Goal: Task Accomplishment & Management: Manage account settings

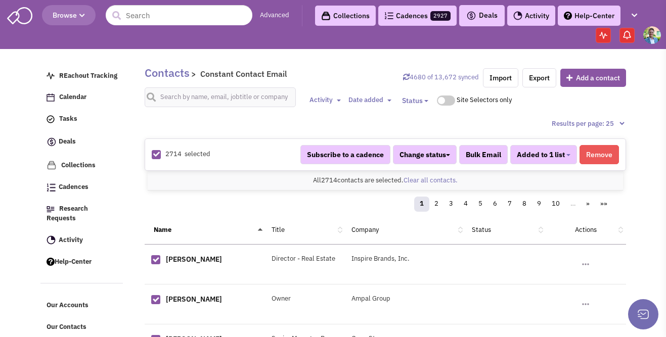
select select "744"
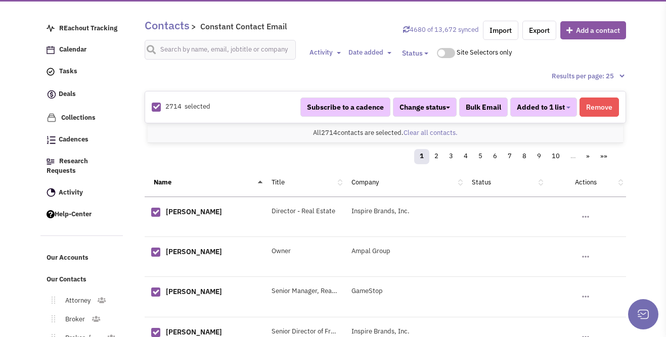
scroll to position [304, 0]
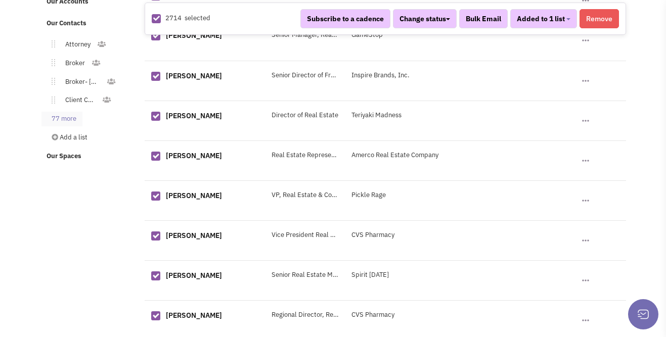
click at [72, 112] on link "77 more" at bounding box center [61, 119] width 41 height 15
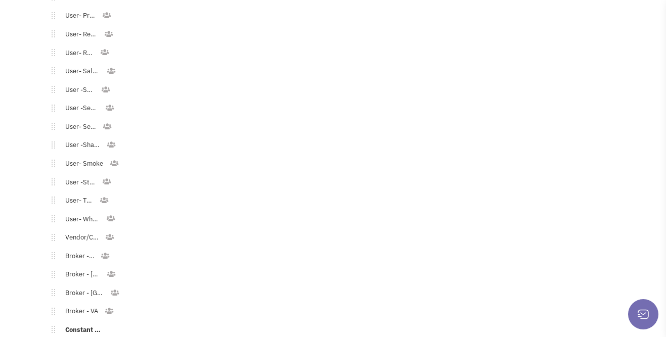
scroll to position [1550, 0]
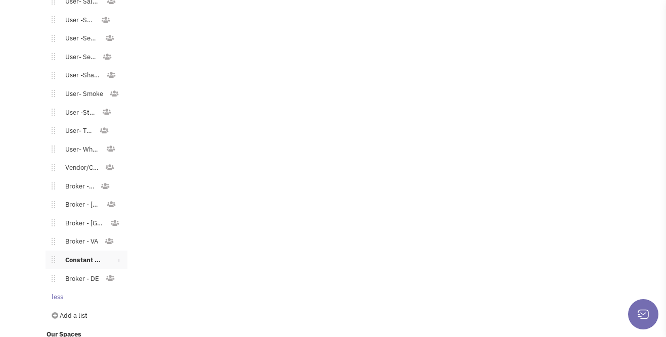
click at [73, 253] on link "Constant Contact Email" at bounding box center [82, 260] width 55 height 15
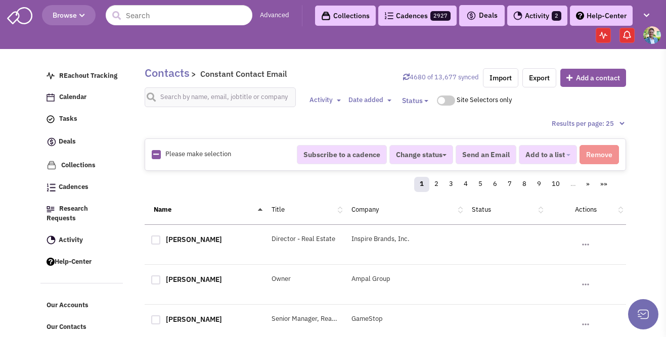
click at [153, 155] on icon at bounding box center [156, 154] width 6 height 7
checkbox input "true"
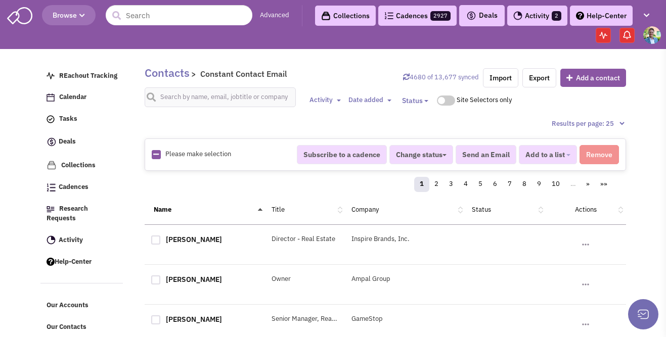
checkbox input "true"
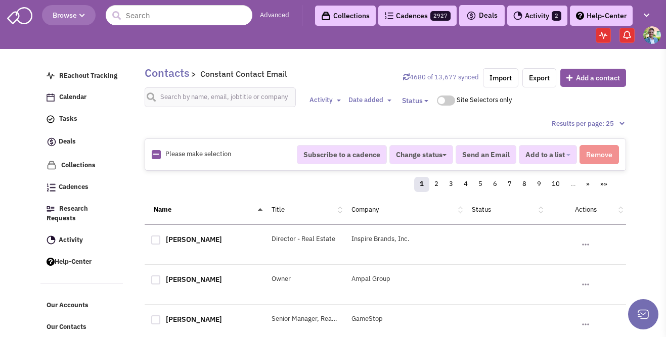
checkbox input "true"
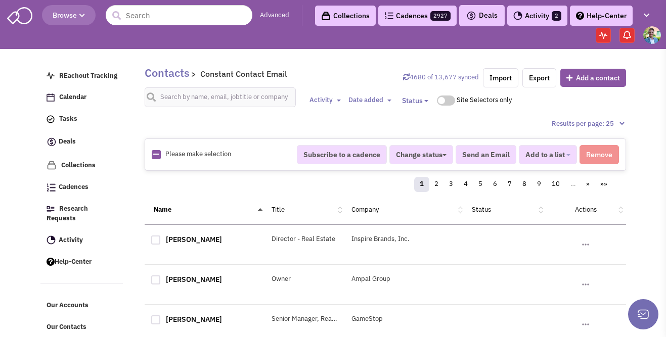
checkbox input "true"
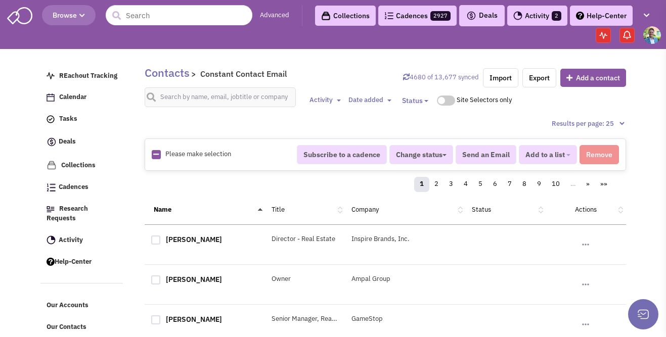
checkbox input "true"
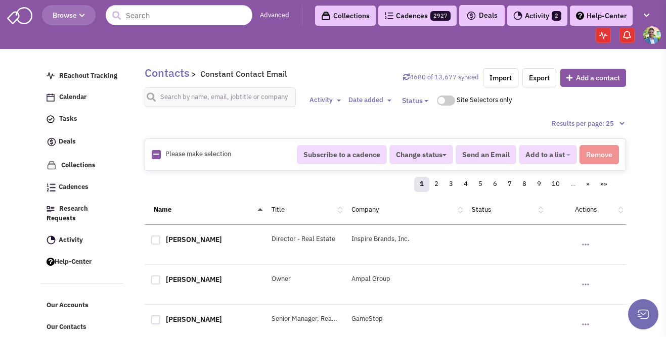
checkbox input "true"
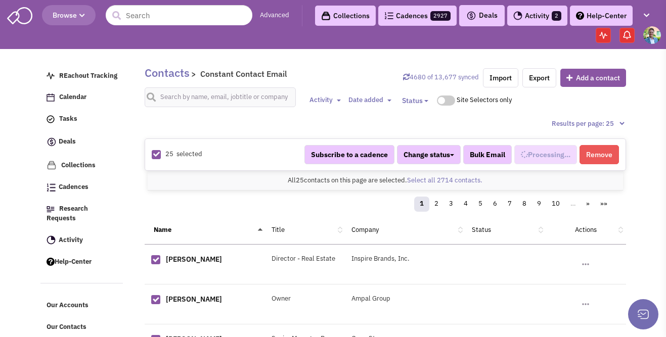
scroll to position [763, 0]
select select "744"
click at [423, 178] on link "Select all 2714 contacts." at bounding box center [444, 180] width 75 height 9
select select "744"
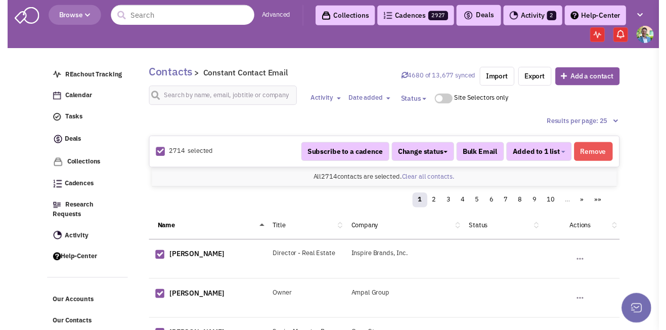
scroll to position [763, 0]
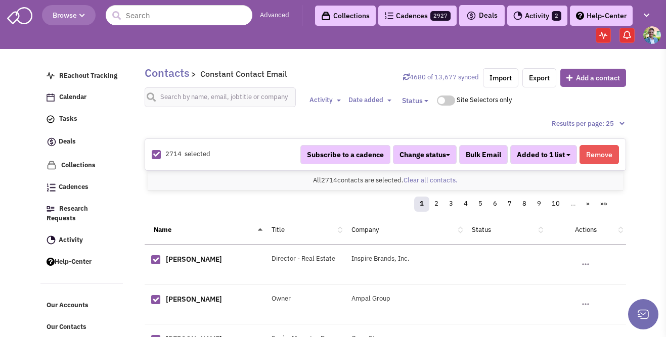
click at [565, 156] on button "Added to 1 list" at bounding box center [543, 154] width 67 height 19
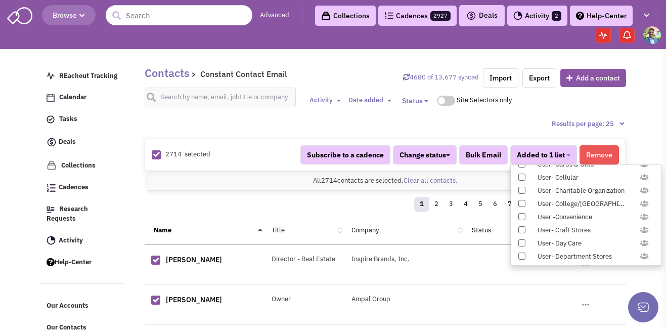
scroll to position [1017, 0]
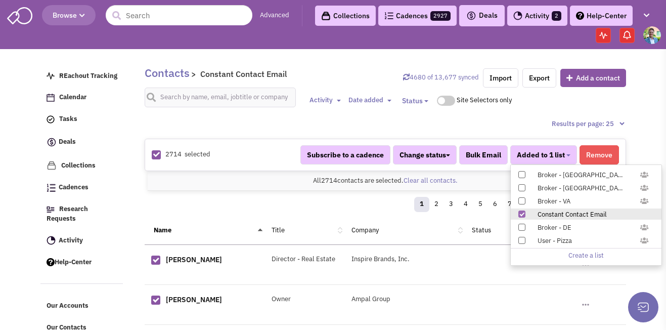
click at [521, 214] on span at bounding box center [522, 213] width 7 height 7
click at [521, 212] on input "Constant Contact Email" at bounding box center [521, 212] width 0 height 0
select select
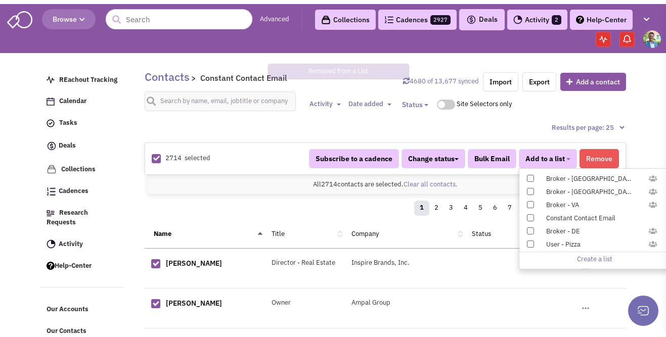
scroll to position [202, 0]
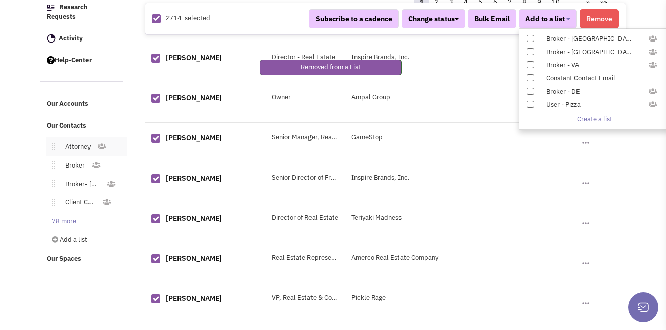
click at [57, 137] on li "Attorney" at bounding box center [87, 146] width 82 height 19
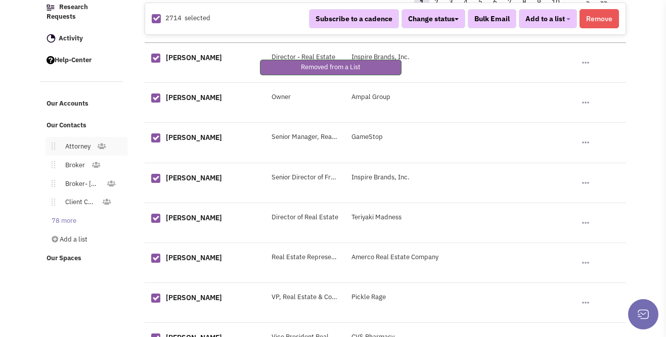
click at [80, 144] on link "Attorney" at bounding box center [75, 147] width 41 height 15
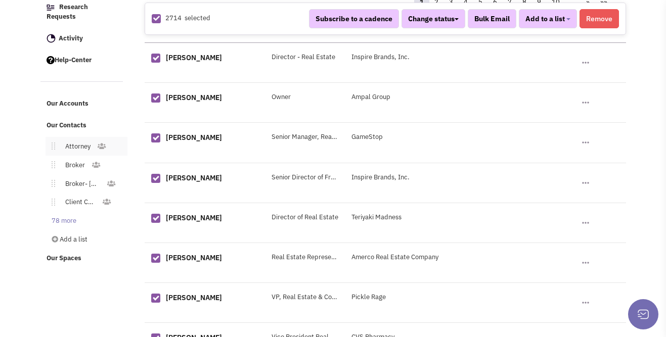
click at [80, 140] on link "Attorney" at bounding box center [75, 147] width 41 height 15
click at [85, 158] on link "Broker" at bounding box center [73, 165] width 36 height 15
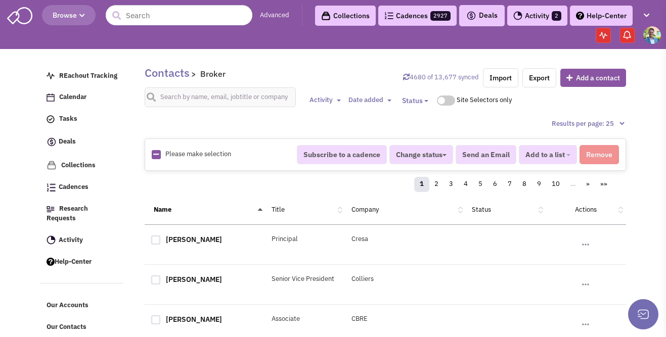
click at [155, 155] on icon at bounding box center [156, 154] width 6 height 7
checkbox input "true"
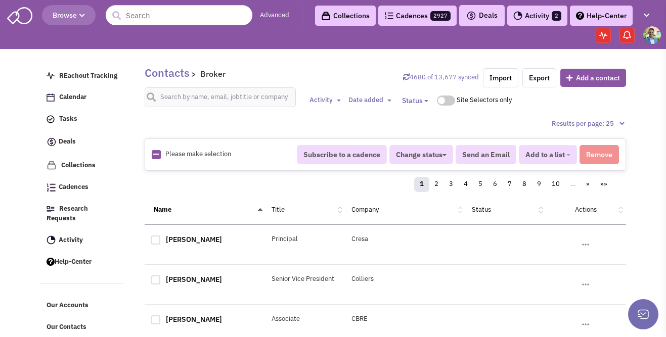
checkbox input "true"
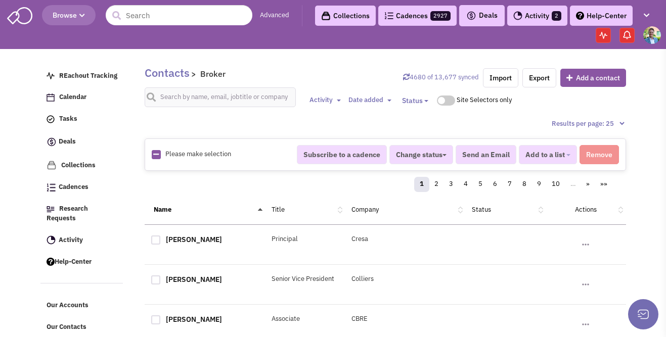
checkbox input "true"
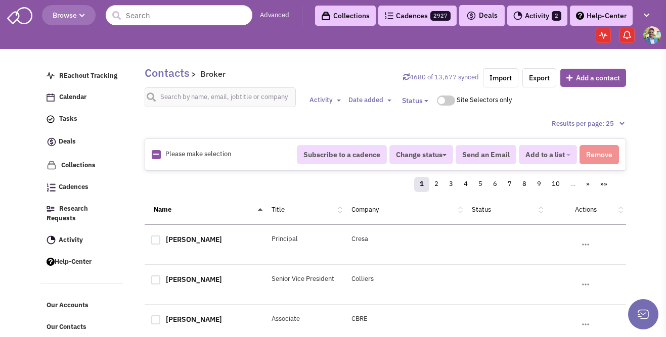
checkbox input "true"
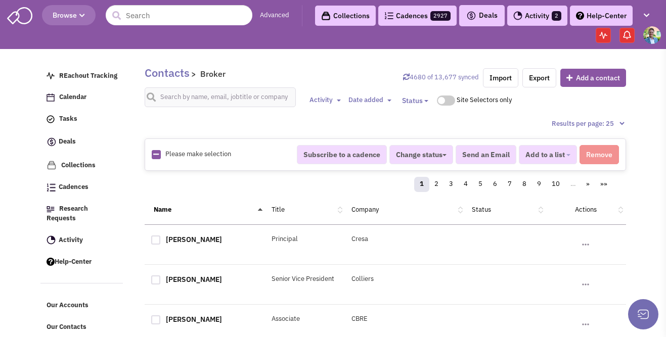
checkbox input "true"
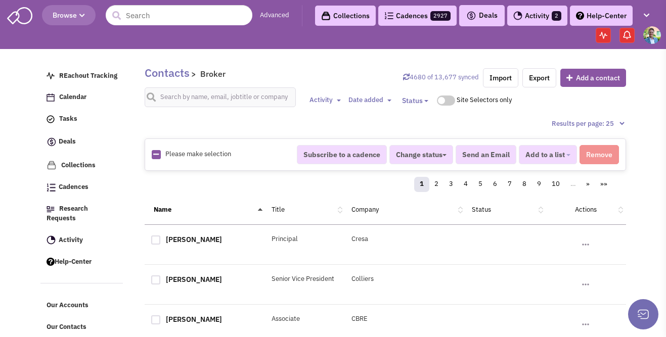
checkbox input "true"
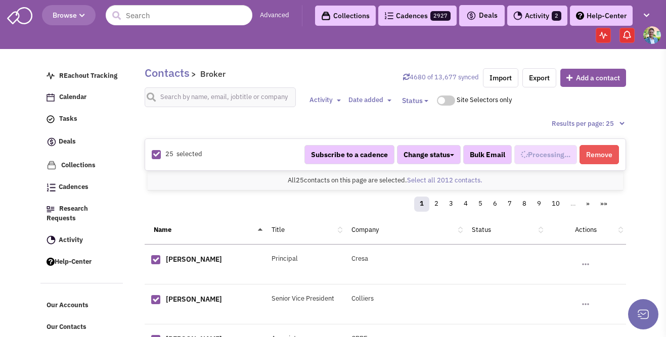
select select
click at [155, 158] on link at bounding box center [156, 155] width 7 height 10
checkbox input "false"
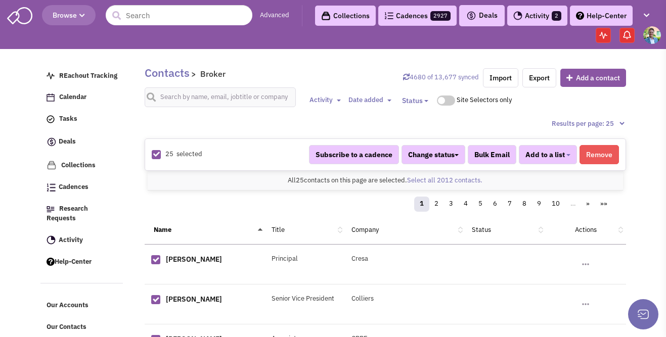
checkbox input "false"
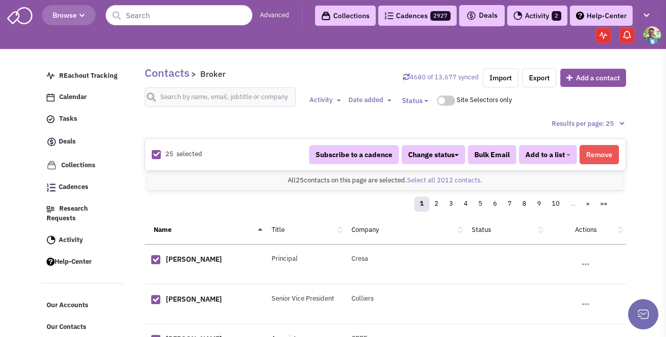
checkbox input "false"
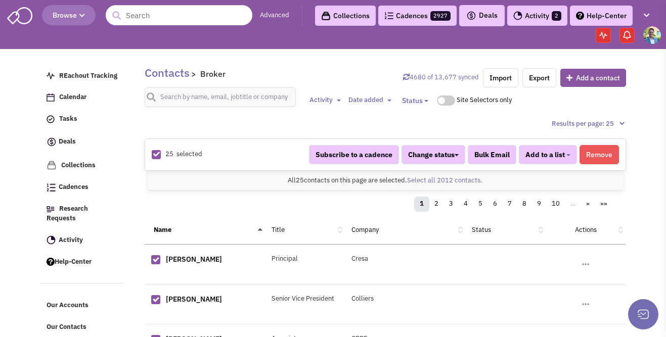
checkbox input "false"
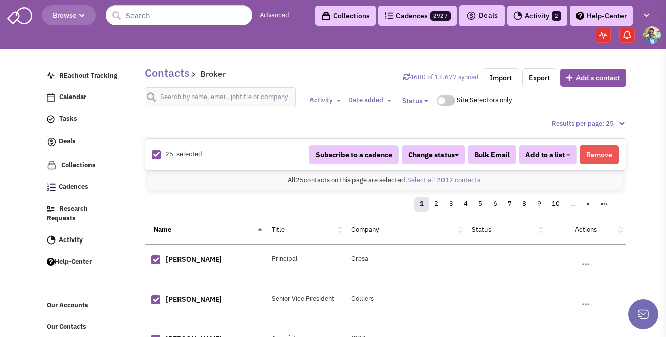
checkbox input "false"
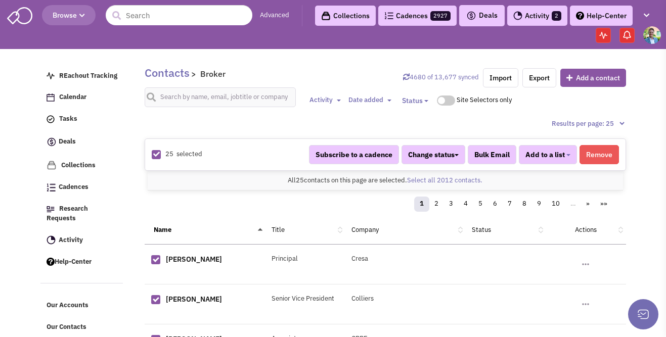
checkbox input "false"
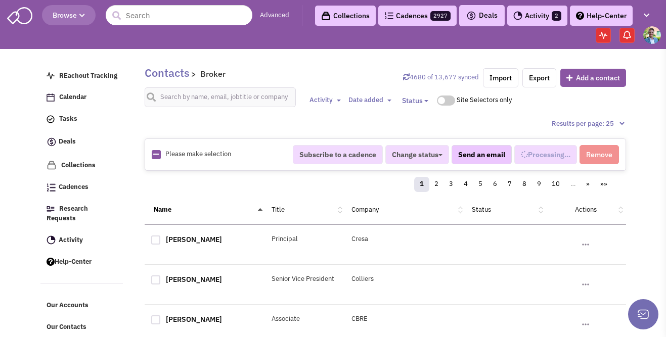
select select
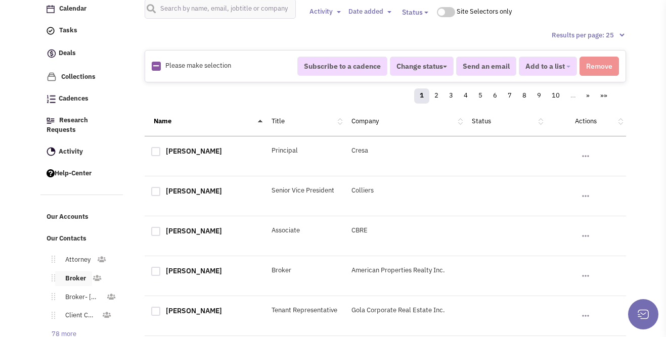
scroll to position [102, 0]
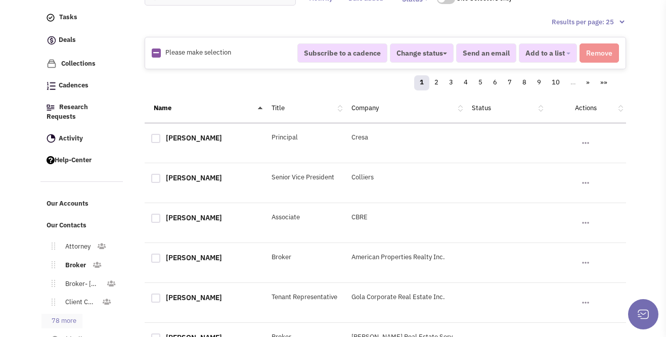
click at [67, 314] on link "78 more" at bounding box center [61, 321] width 41 height 15
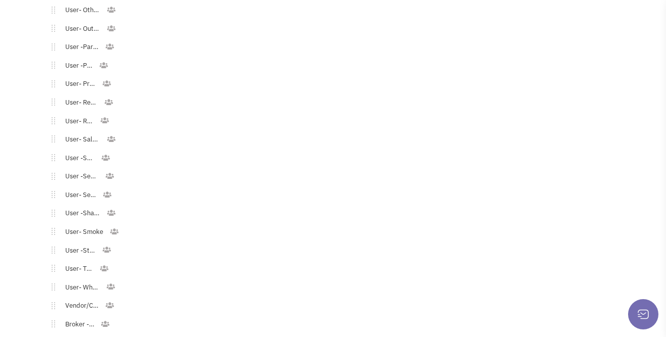
scroll to position [1569, 0]
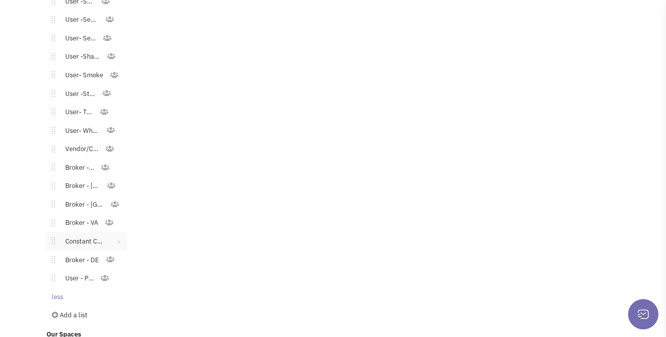
click at [80, 236] on link "Constant Contact Email" at bounding box center [82, 242] width 55 height 15
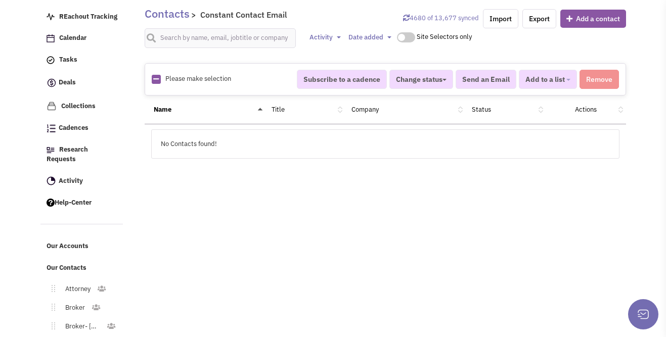
scroll to position [125, 0]
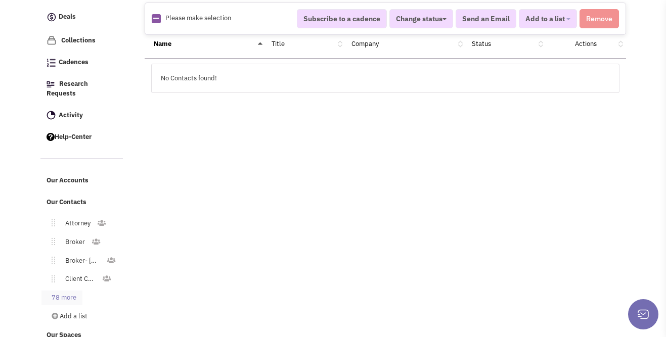
click at [60, 291] on link "78 more" at bounding box center [61, 298] width 41 height 15
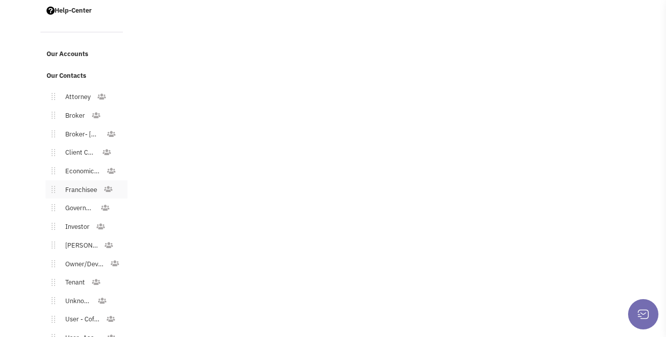
click at [77, 183] on link "Franchisee" at bounding box center [79, 190] width 48 height 15
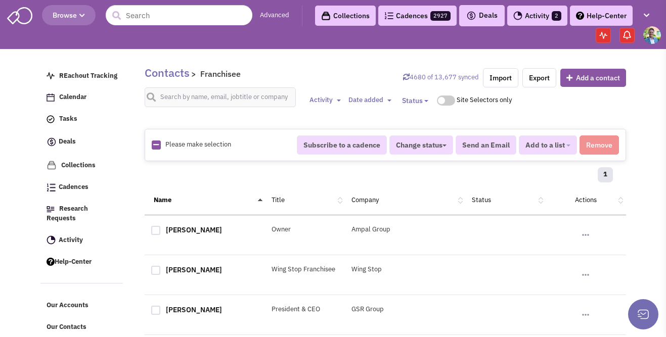
click at [155, 145] on icon at bounding box center [156, 145] width 6 height 7
checkbox input "true"
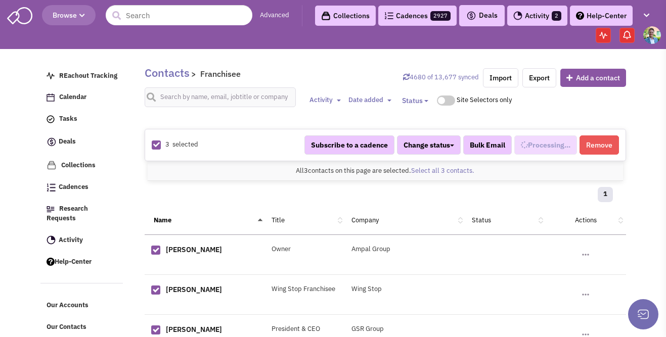
scroll to position [52, 0]
select select "531"
click at [572, 143] on button "Added to 1 list" at bounding box center [543, 145] width 67 height 19
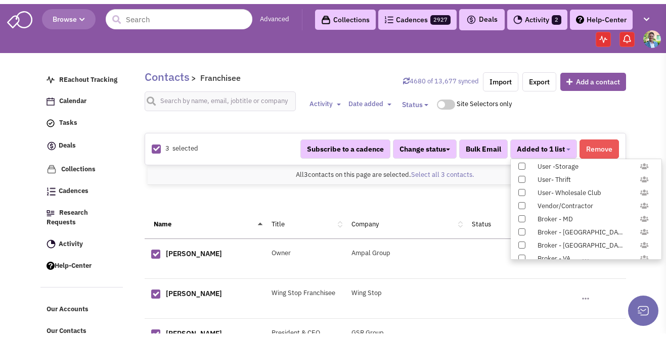
scroll to position [1017, 0]
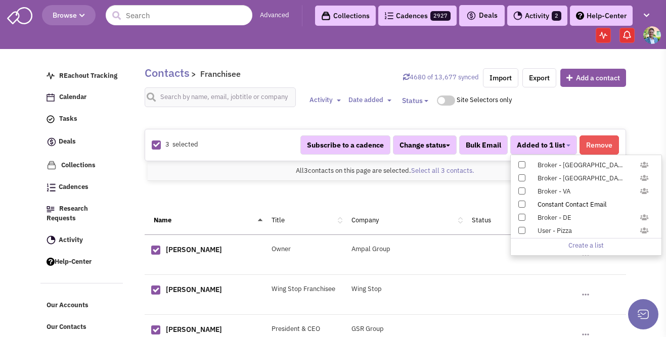
click at [521, 203] on span at bounding box center [522, 204] width 7 height 7
click at [521, 202] on input "Constant Contact Email" at bounding box center [521, 202] width 0 height 0
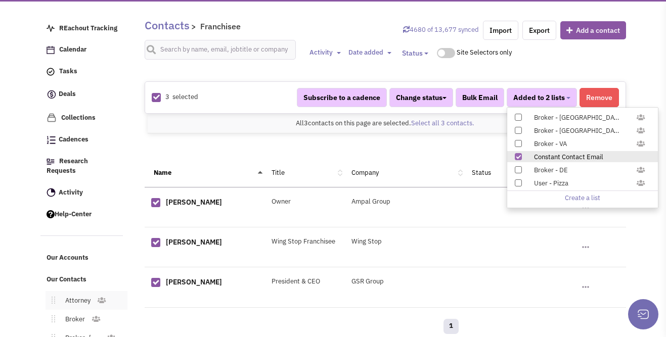
scroll to position [125, 0]
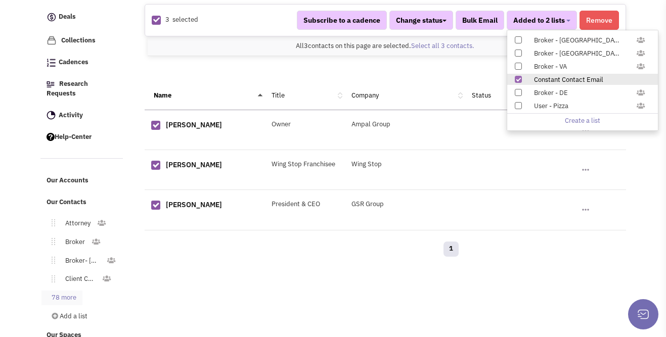
click at [50, 291] on link "78 more" at bounding box center [61, 298] width 41 height 15
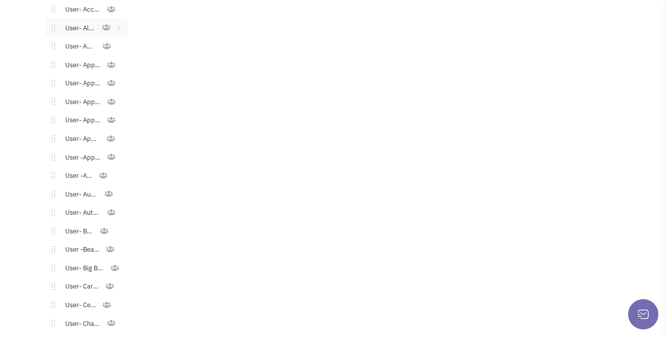
scroll to position [630, 0]
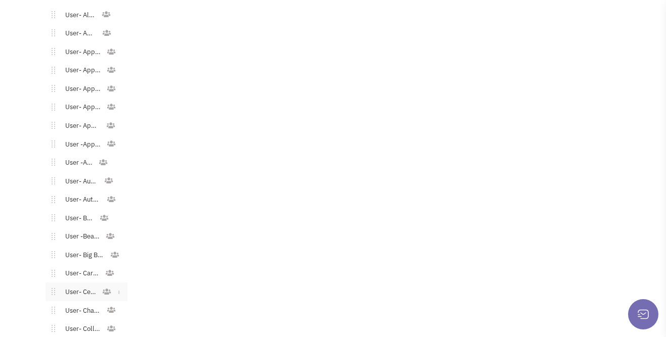
click at [67, 285] on link "User- Cellular" at bounding box center [78, 292] width 47 height 15
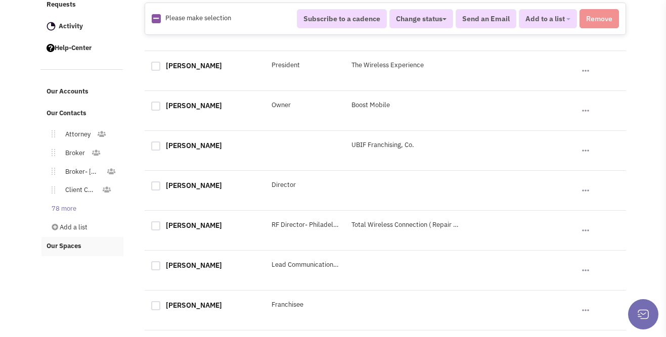
scroll to position [227, 0]
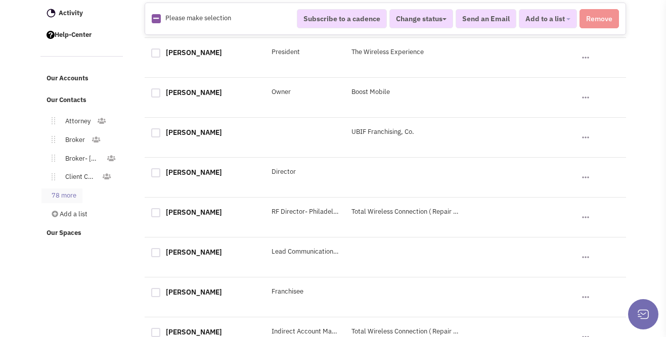
click at [67, 189] on link "78 more" at bounding box center [61, 196] width 41 height 15
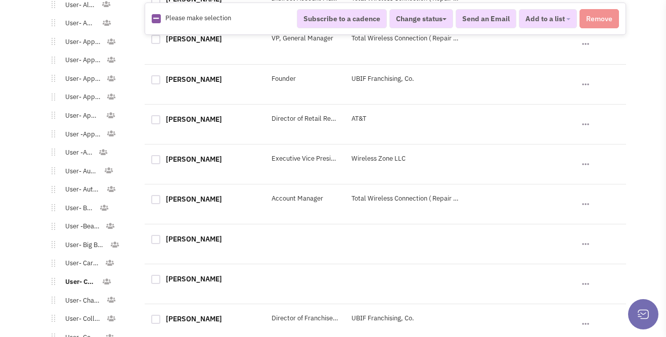
scroll to position [677, 0]
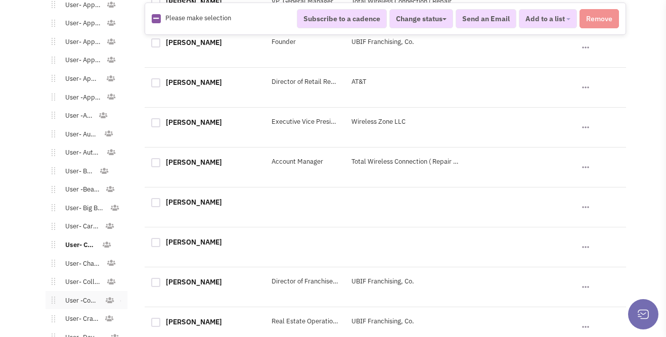
click at [67, 296] on link "User -Convenience" at bounding box center [80, 301] width 50 height 15
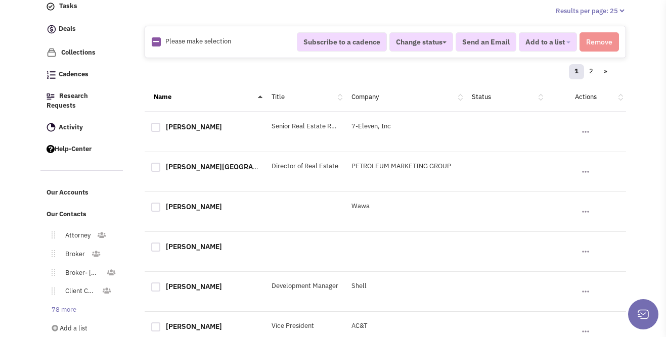
scroll to position [322, 0]
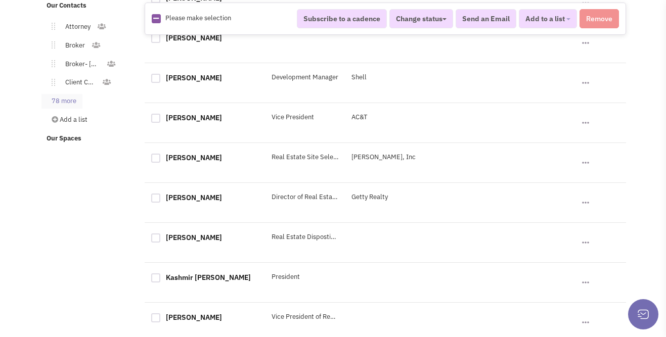
click at [59, 94] on link "78 more" at bounding box center [61, 101] width 41 height 15
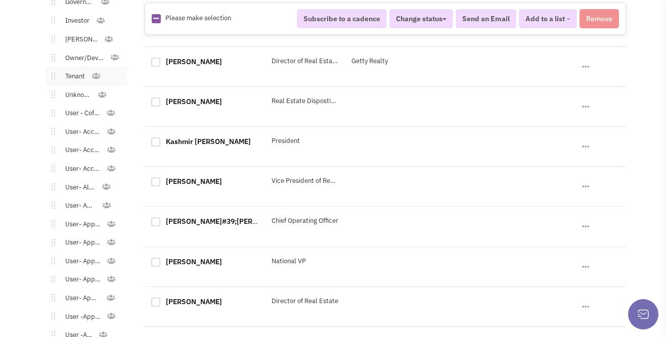
scroll to position [411, 0]
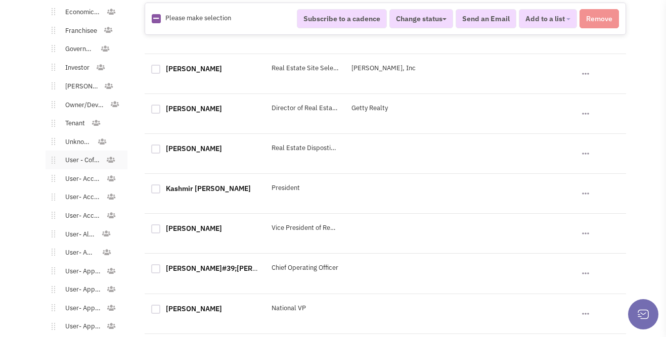
click at [85, 156] on link "User - Coffee/Donuts" at bounding box center [80, 160] width 51 height 15
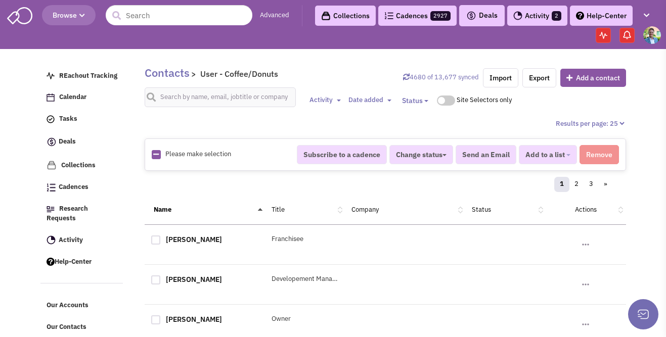
click at [155, 156] on icon at bounding box center [156, 154] width 6 height 7
checkbox input "true"
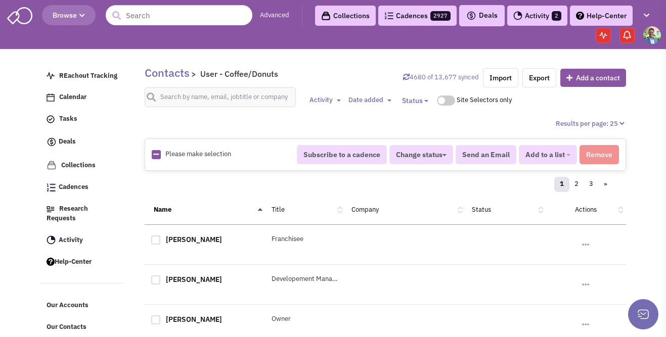
checkbox input "true"
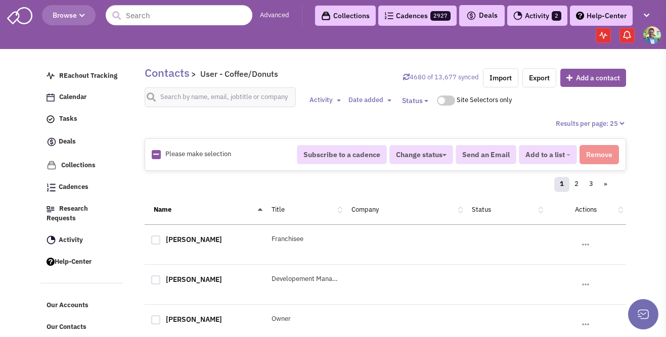
checkbox input "true"
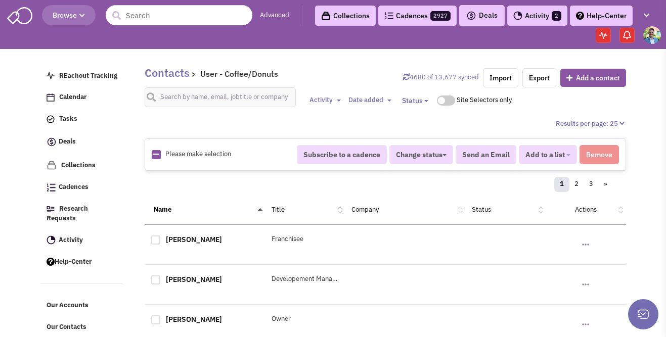
checkbox input "true"
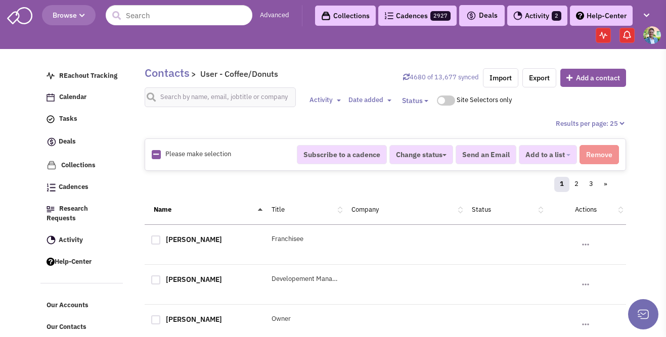
checkbox input "true"
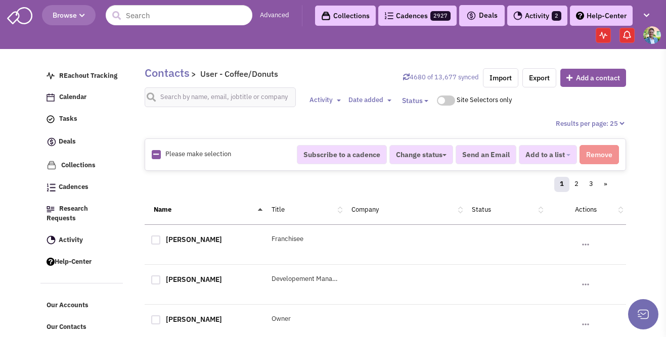
checkbox input "true"
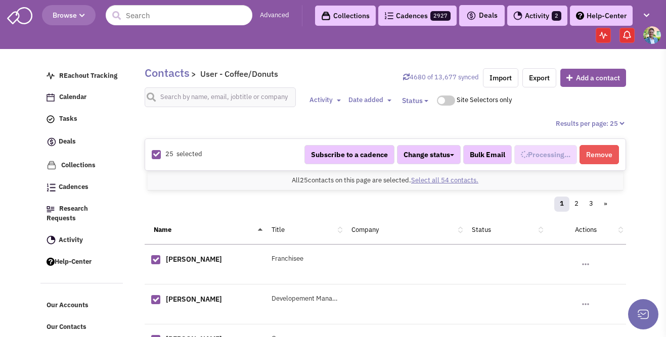
scroll to position [119, 0]
select select "568"
click at [441, 180] on link "Select all 54 contacts." at bounding box center [444, 180] width 67 height 9
select select "568"
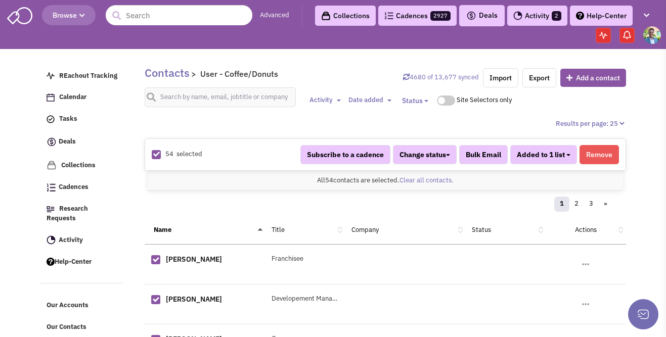
click at [567, 158] on button "Added to 1 list" at bounding box center [543, 154] width 67 height 19
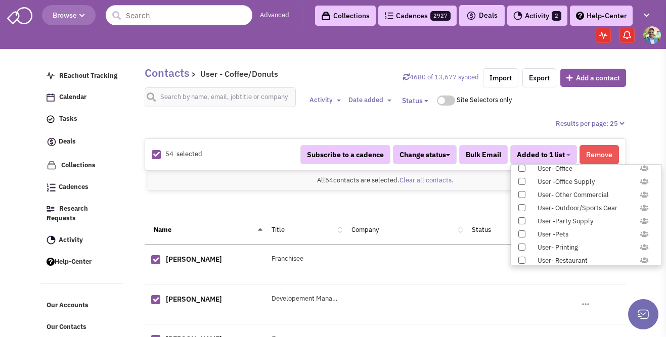
scroll to position [1017, 0]
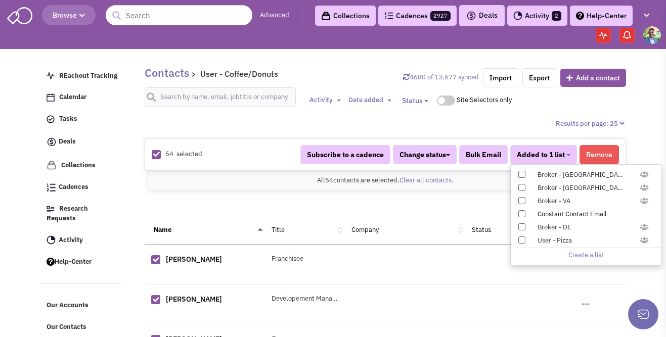
click at [523, 213] on span at bounding box center [522, 213] width 7 height 7
click at [521, 212] on input "Constant Contact Email" at bounding box center [521, 212] width 0 height 0
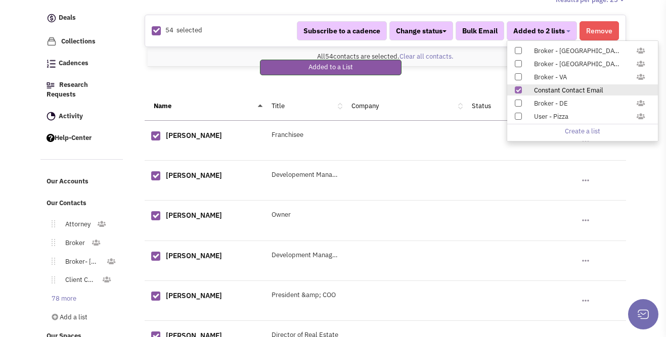
scroll to position [175, 0]
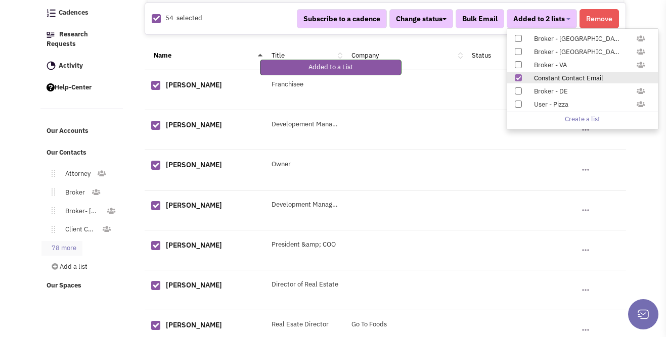
click at [75, 241] on link "78 more" at bounding box center [61, 248] width 41 height 15
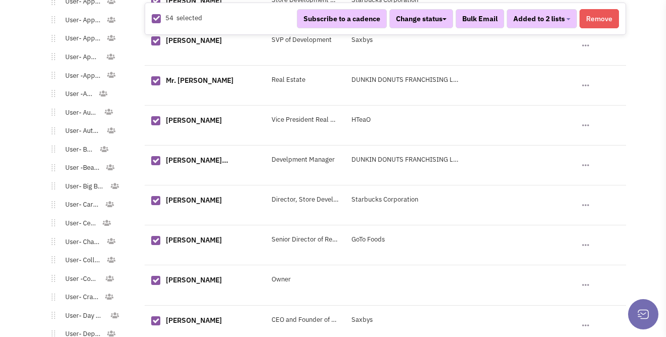
scroll to position [737, 0]
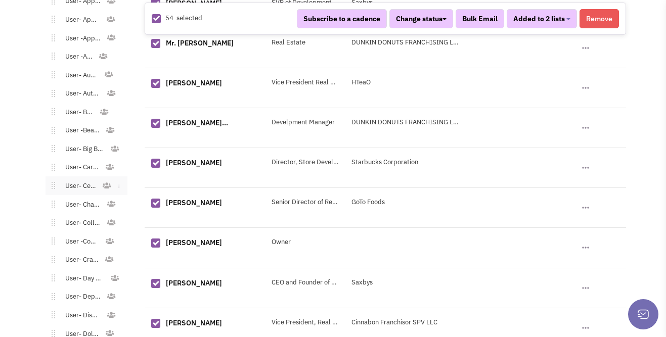
click at [88, 179] on link "User- Cellular" at bounding box center [78, 186] width 47 height 15
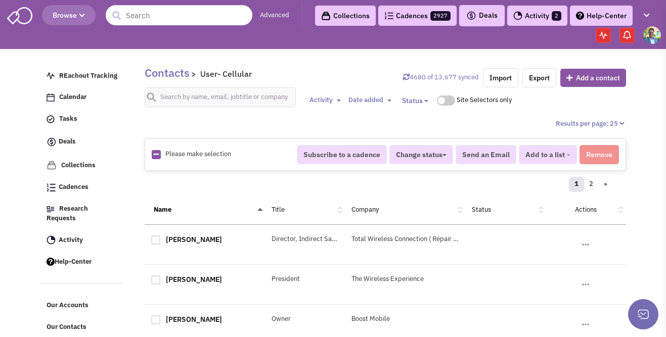
click at [156, 156] on icon at bounding box center [156, 154] width 6 height 7
checkbox input "true"
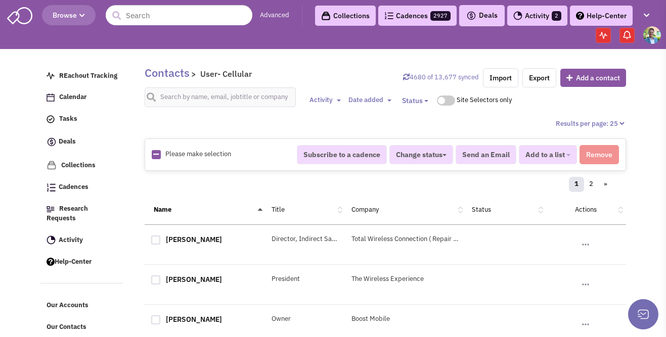
checkbox input "true"
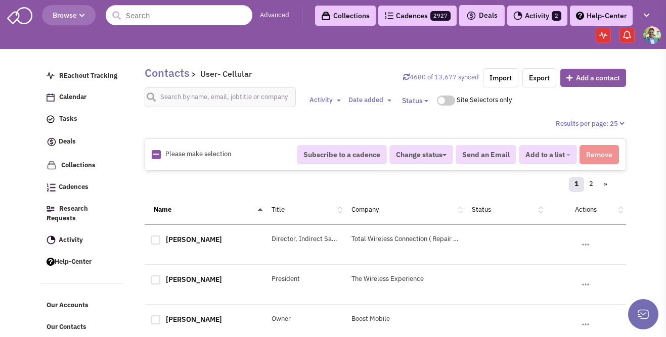
checkbox input "true"
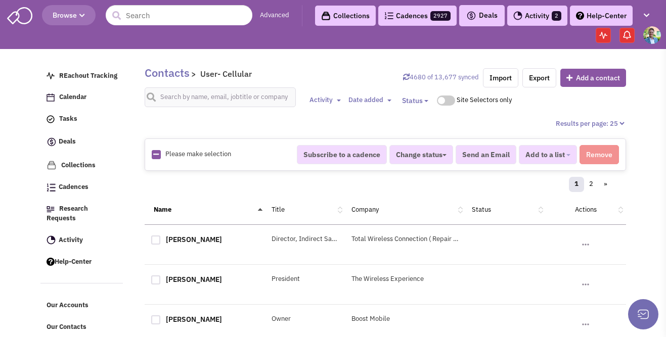
checkbox input "true"
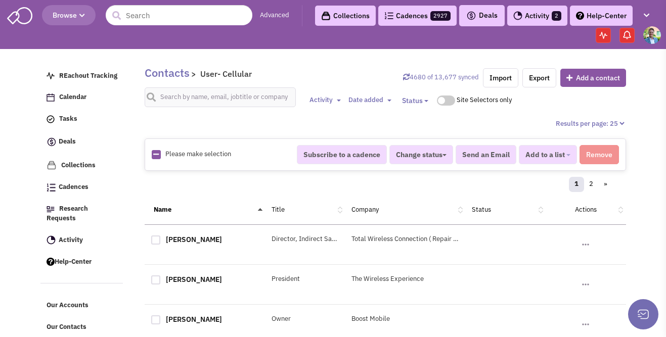
checkbox input "true"
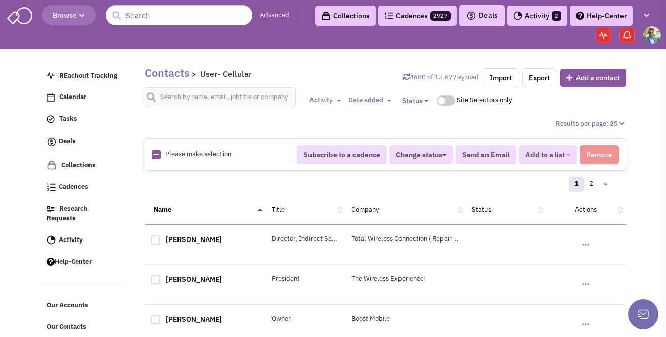
checkbox input "true"
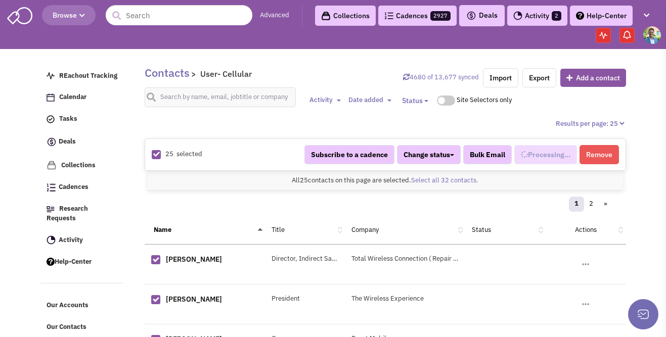
scroll to position [302, 0]
select select "714"
click at [430, 184] on link "Select all 32 contacts." at bounding box center [444, 180] width 67 height 9
select select "714"
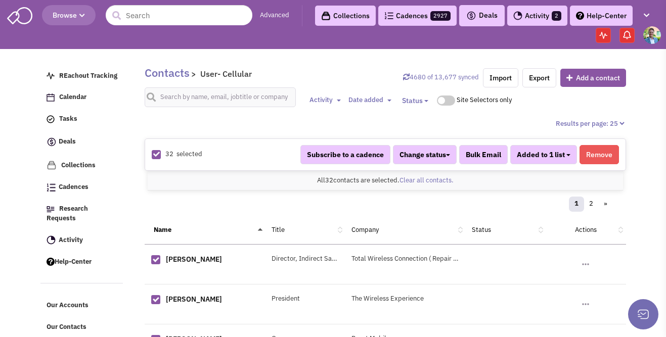
click at [565, 157] on button "Added to 1 list" at bounding box center [543, 154] width 67 height 19
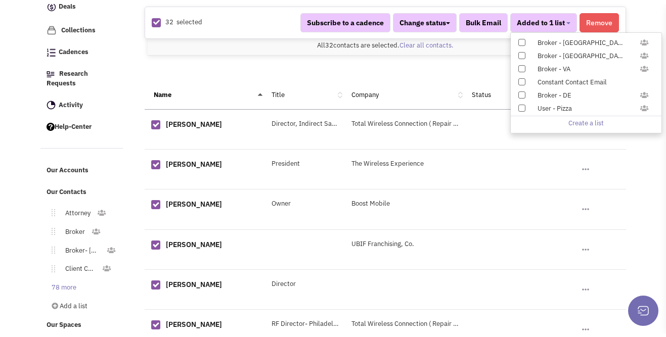
scroll to position [285, 0]
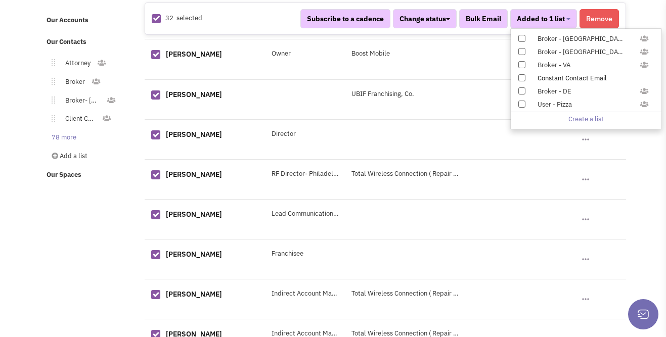
click at [520, 78] on span at bounding box center [522, 77] width 7 height 7
click at [521, 76] on input "Constant Contact Email" at bounding box center [521, 76] width 0 height 0
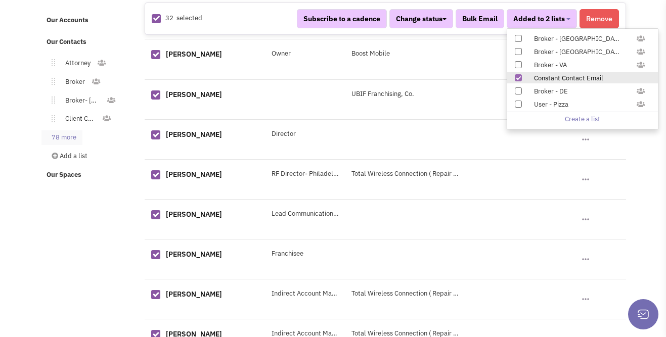
click at [76, 132] on link "78 more" at bounding box center [61, 138] width 41 height 15
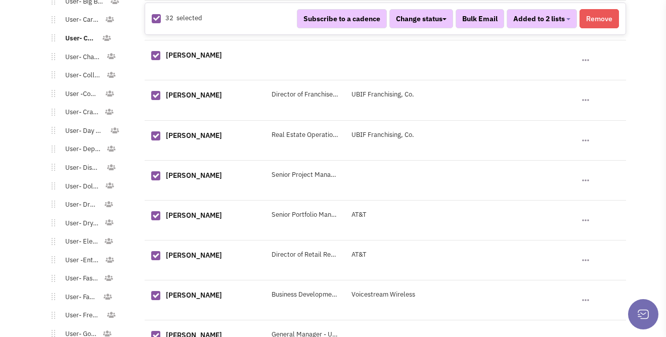
scroll to position [897, 0]
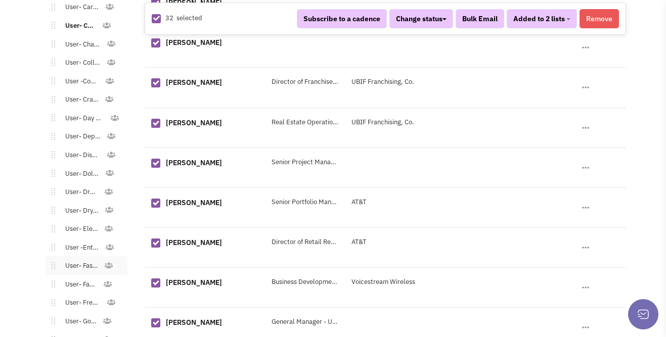
click at [70, 259] on link "User- Fast Casual" at bounding box center [79, 266] width 49 height 15
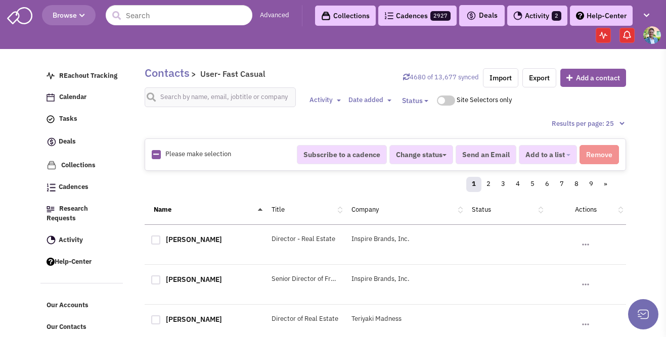
click at [154, 155] on icon at bounding box center [156, 154] width 6 height 7
checkbox input "true"
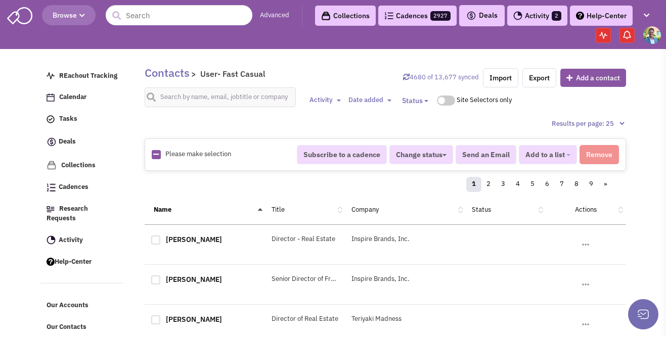
checkbox input "true"
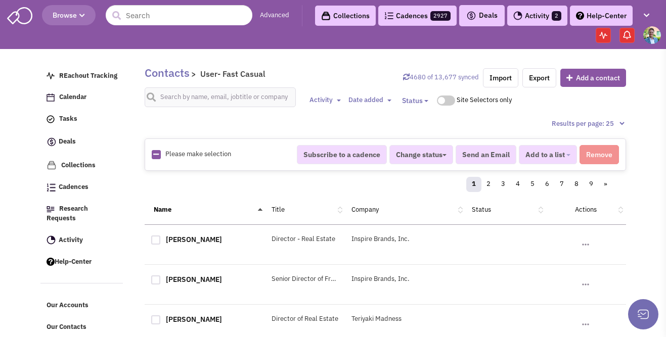
checkbox input "true"
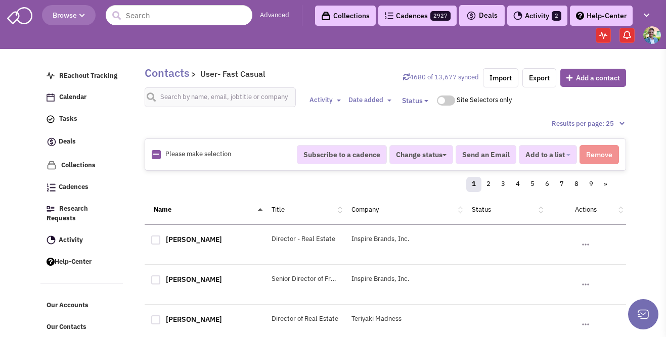
checkbox input "true"
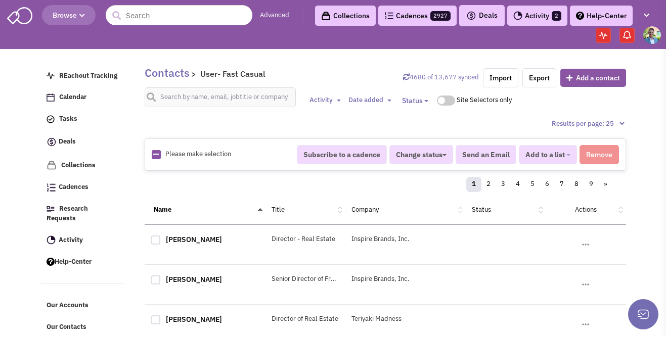
checkbox input "true"
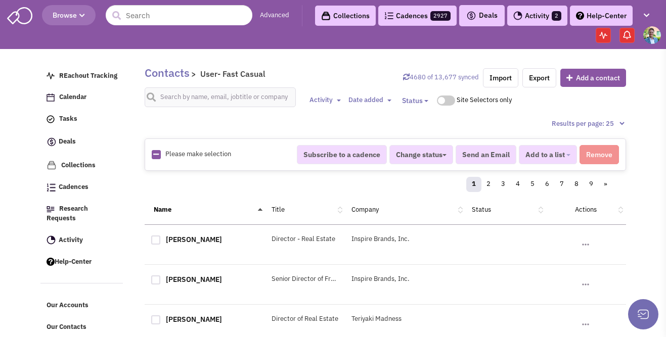
checkbox input "true"
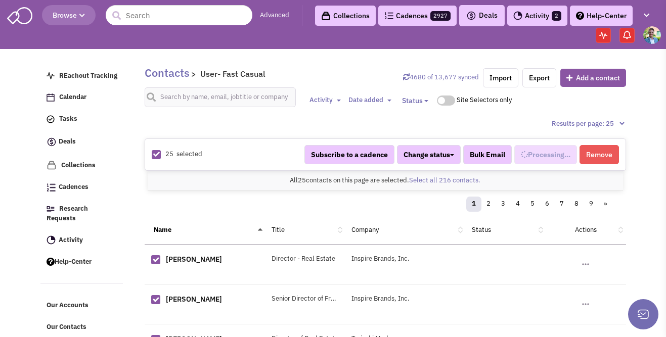
scroll to position [427, 0]
select select "672"
click at [458, 179] on link "Select all 216 contacts." at bounding box center [444, 180] width 71 height 9
select select "672"
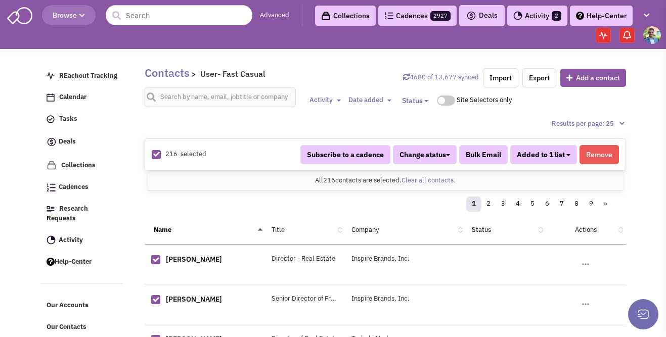
click at [560, 154] on span "Added to 1 list" at bounding box center [541, 154] width 48 height 9
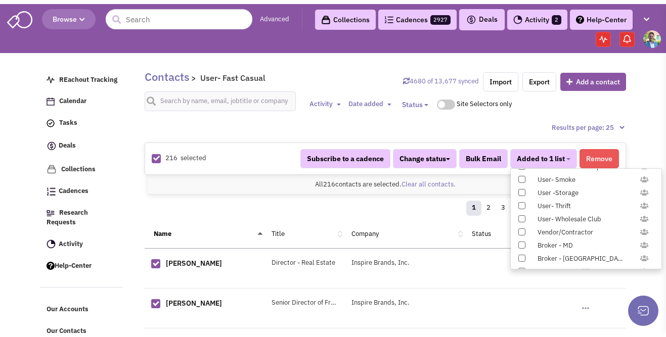
scroll to position [1017, 0]
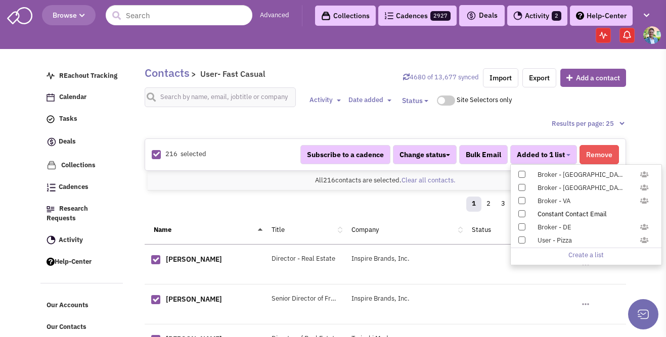
click at [524, 213] on span at bounding box center [522, 213] width 7 height 7
click at [521, 212] on input "Constant Contact Email" at bounding box center [521, 212] width 0 height 0
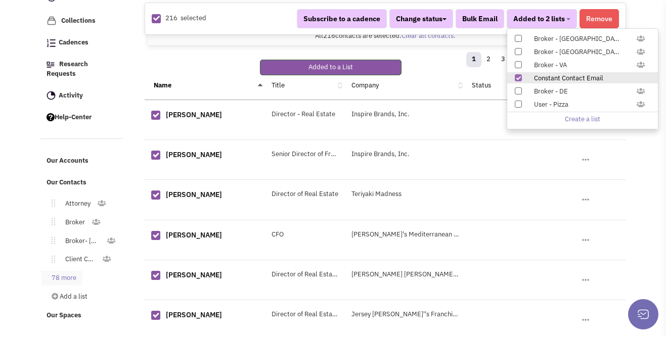
click at [72, 271] on link "78 more" at bounding box center [61, 278] width 41 height 15
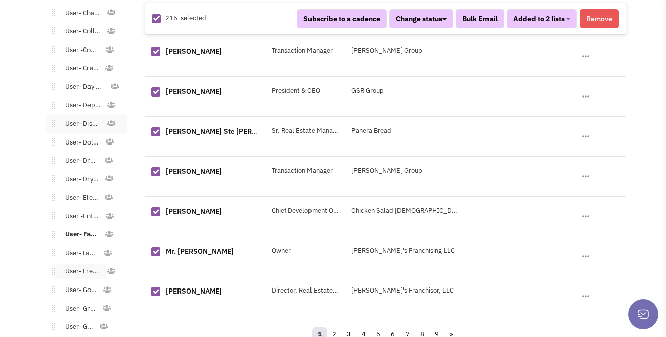
scroll to position [935, 0]
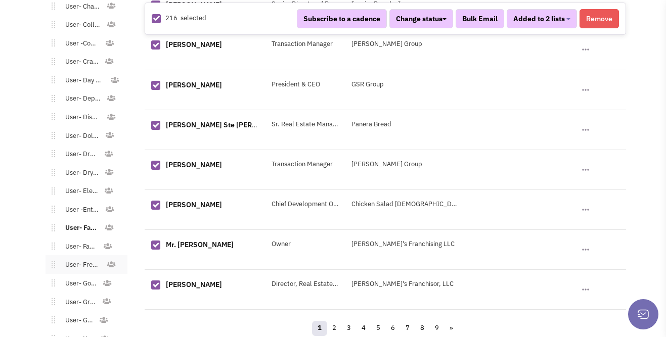
click at [74, 258] on link "User- Freestanding Commercial" at bounding box center [80, 265] width 51 height 15
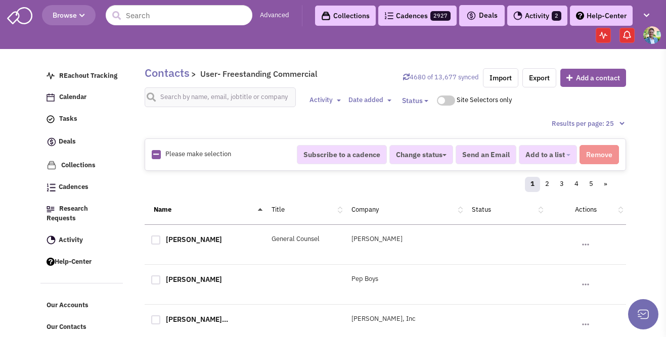
click at [152, 151] on img at bounding box center [156, 154] width 9 height 9
click at [155, 152] on icon at bounding box center [156, 154] width 6 height 7
checkbox input "true"
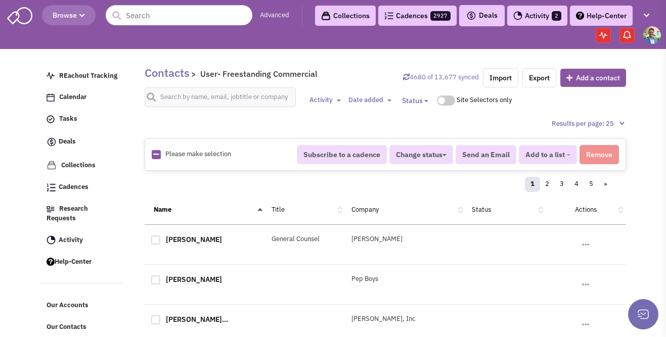
checkbox input "true"
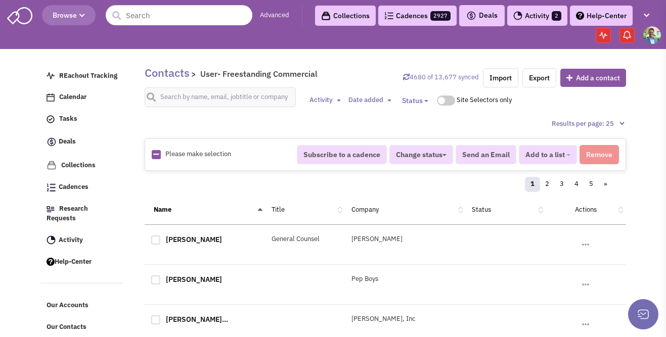
checkbox input "true"
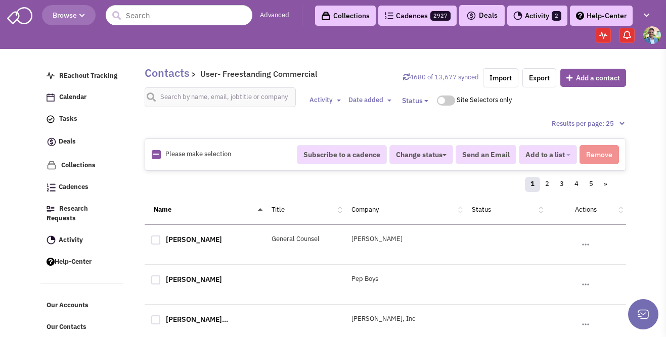
checkbox input "true"
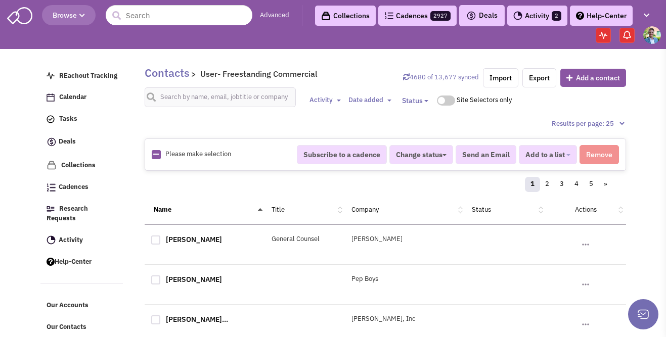
checkbox input "true"
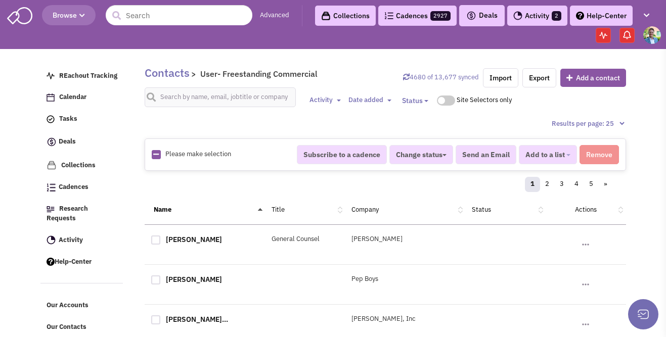
checkbox input "true"
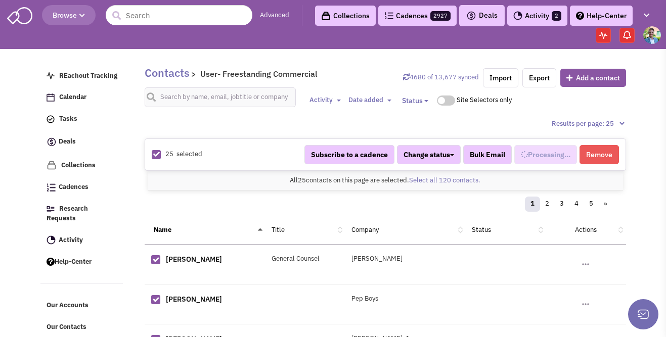
select select "673"
click at [454, 179] on link "Select all 120 contacts." at bounding box center [444, 180] width 71 height 9
select select "673"
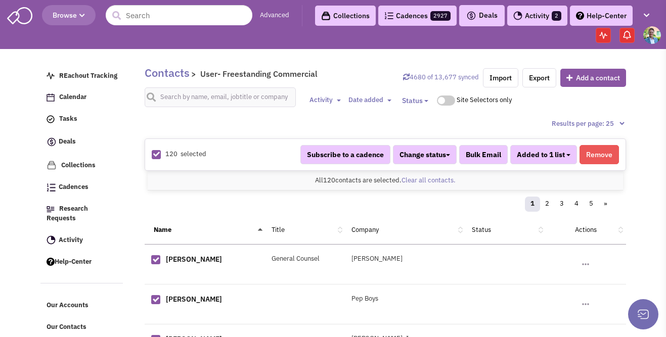
click at [570, 154] on button "Added to 1 list" at bounding box center [543, 154] width 67 height 19
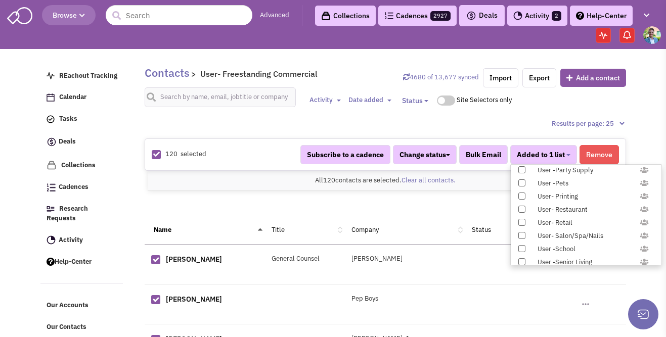
scroll to position [1017, 0]
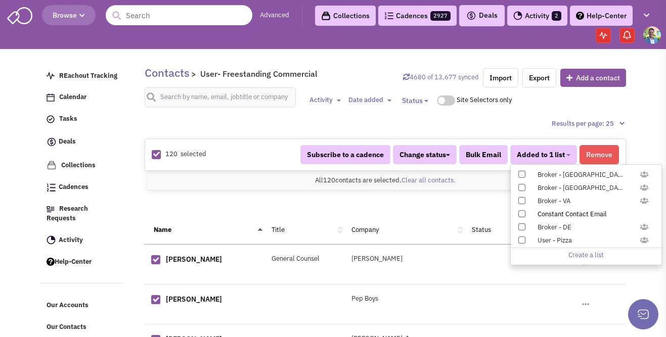
click at [524, 213] on span at bounding box center [522, 213] width 7 height 7
click at [521, 212] on input "Constant Contact Email" at bounding box center [521, 212] width 0 height 0
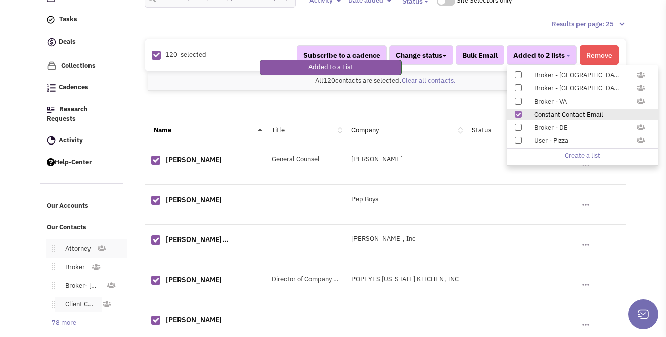
scroll to position [134, 0]
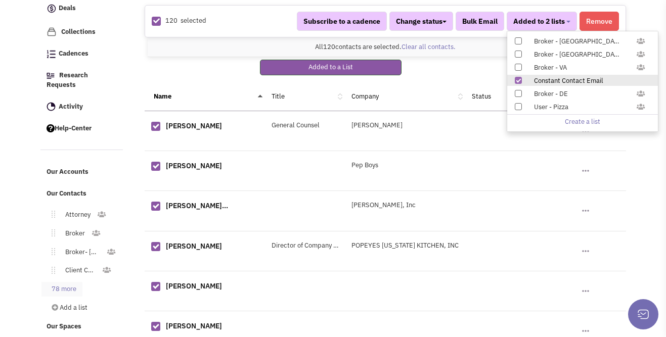
click at [64, 282] on link "78 more" at bounding box center [61, 289] width 41 height 15
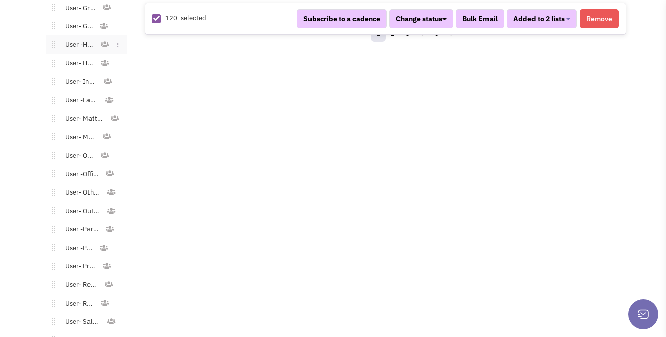
scroll to position [1235, 0]
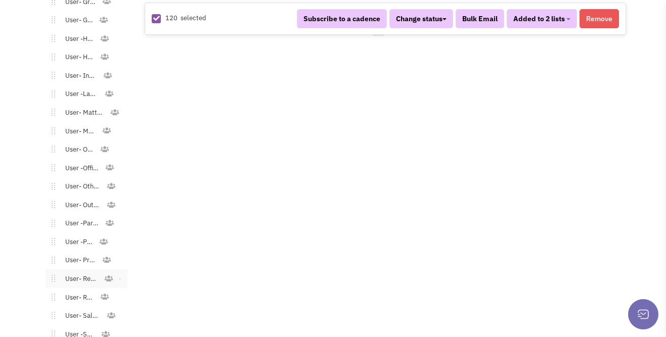
click at [71, 272] on link "User- Restaurant" at bounding box center [79, 279] width 49 height 15
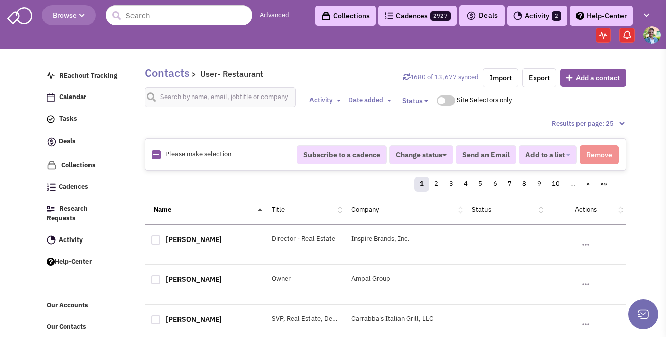
click at [155, 150] on link at bounding box center [156, 155] width 6 height 10
checkbox input "true"
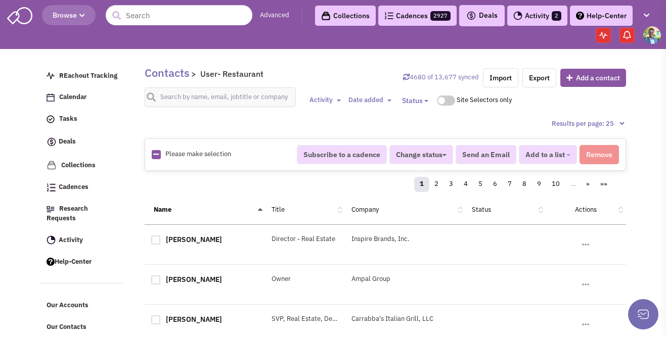
checkbox input "true"
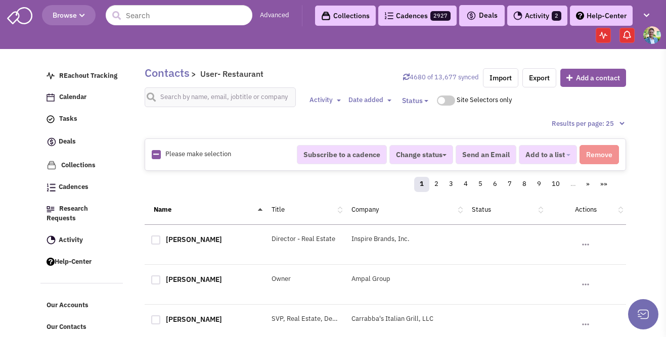
checkbox input "true"
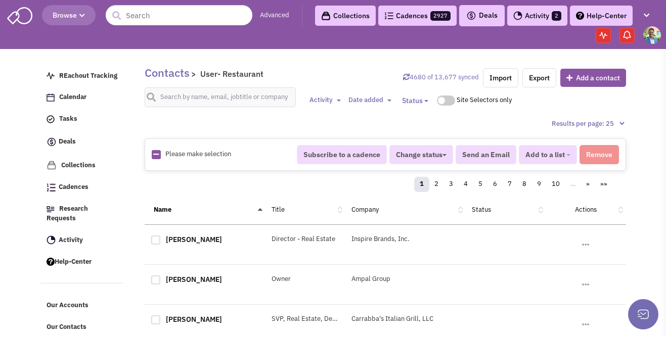
checkbox input "true"
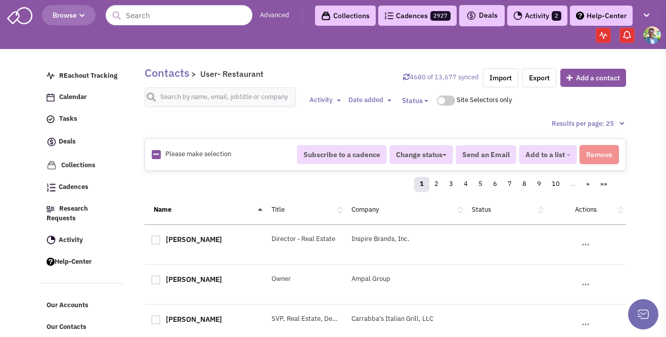
checkbox input "true"
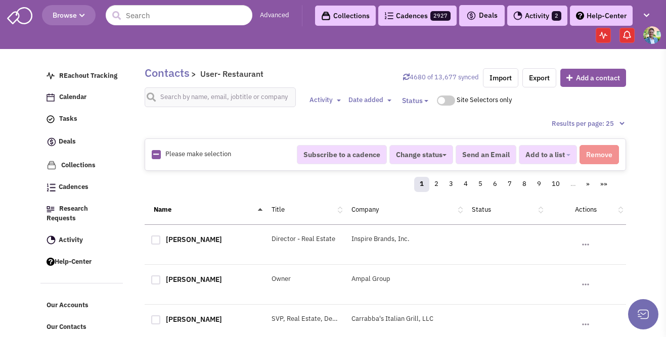
checkbox input "true"
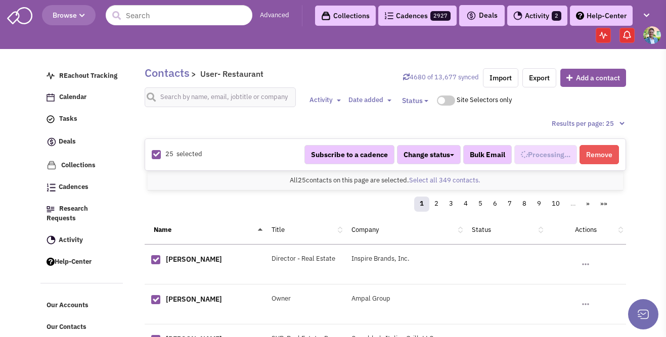
scroll to position [610, 0]
select select "590"
click at [421, 185] on div "All 25 contacts on this page are selected. Select all 349 contacts. All 25 cont…" at bounding box center [386, 181] width 476 height 20
click at [424, 183] on link "Select all 349 contacts." at bounding box center [444, 180] width 71 height 9
select select "590"
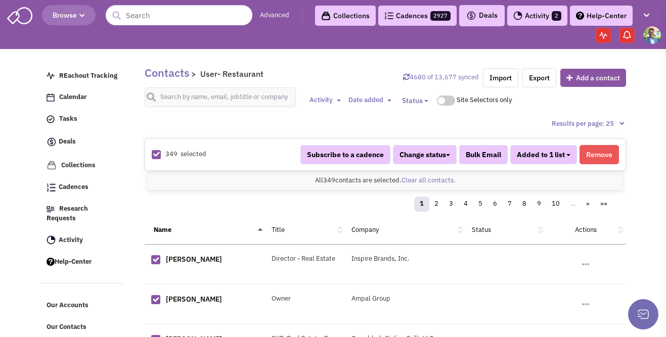
scroll to position [610, 0]
click at [572, 153] on button "Added to 1 list" at bounding box center [543, 154] width 67 height 19
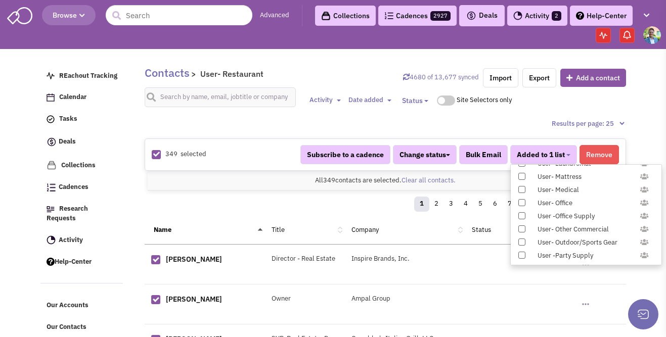
scroll to position [1017, 0]
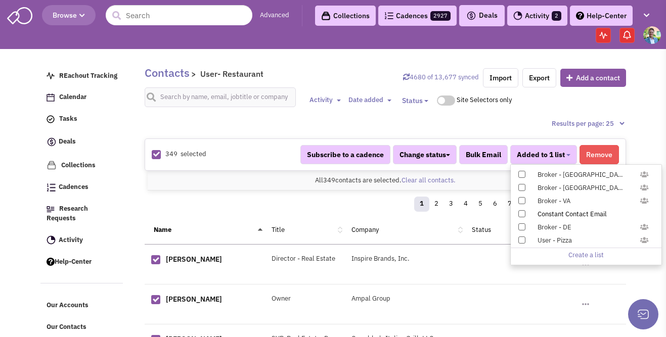
click at [524, 216] on span at bounding box center [522, 213] width 7 height 7
click at [521, 212] on input "Constant Contact Email" at bounding box center [521, 212] width 0 height 0
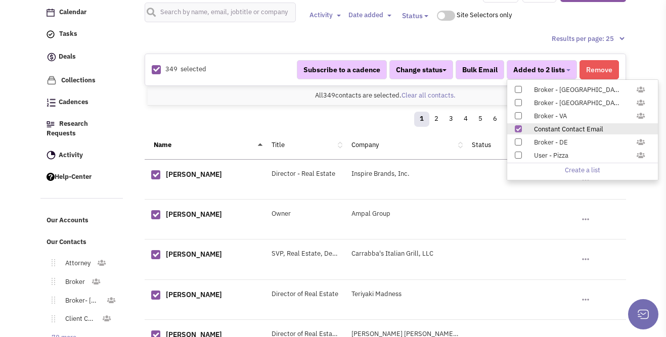
scroll to position [156, 0]
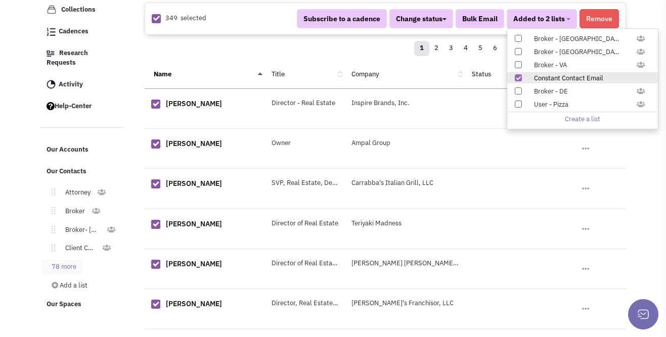
click at [52, 260] on link "78 more" at bounding box center [61, 267] width 41 height 15
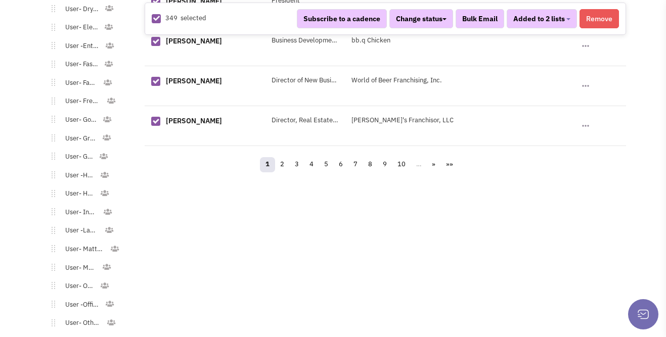
scroll to position [1309, 0]
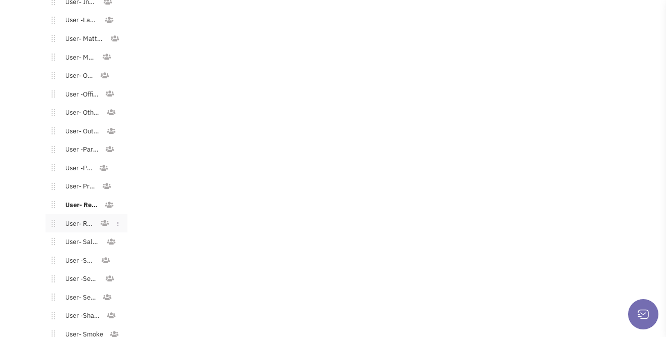
click at [71, 217] on link "User- Retail" at bounding box center [77, 224] width 45 height 15
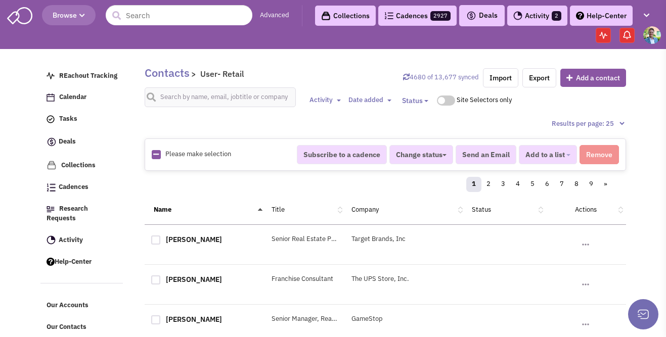
click at [158, 154] on icon at bounding box center [156, 154] width 6 height 7
checkbox input "true"
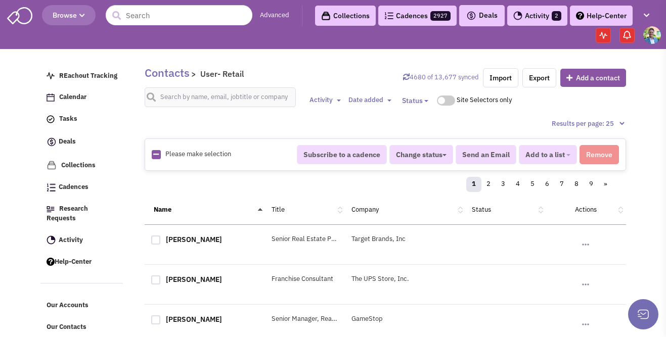
checkbox input "true"
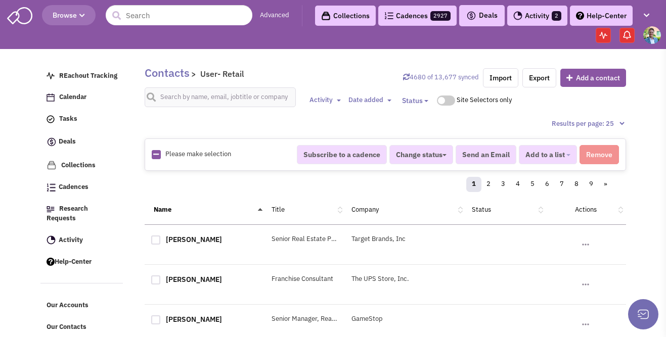
checkbox input "true"
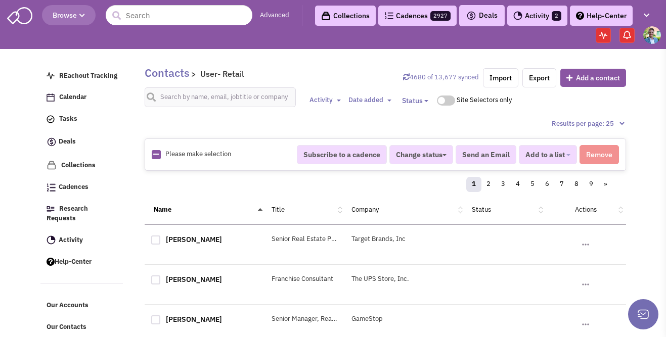
checkbox input "true"
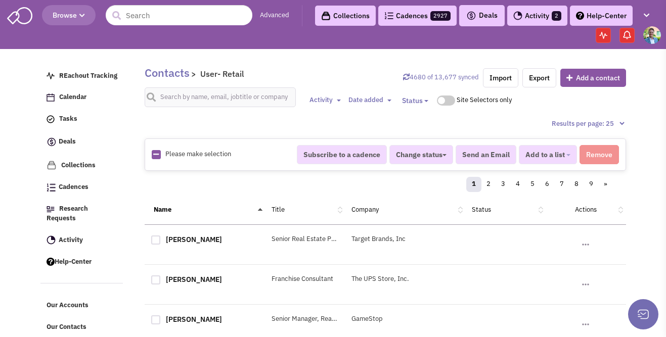
checkbox input "true"
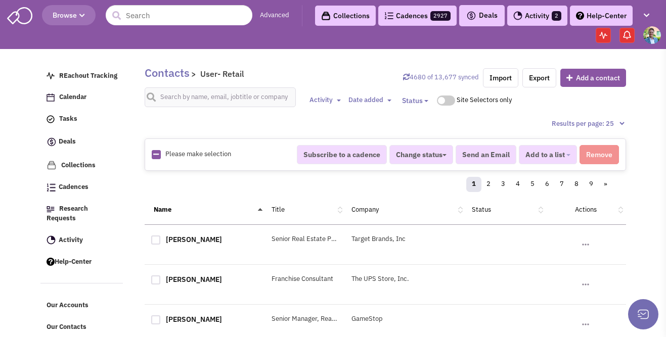
checkbox input "true"
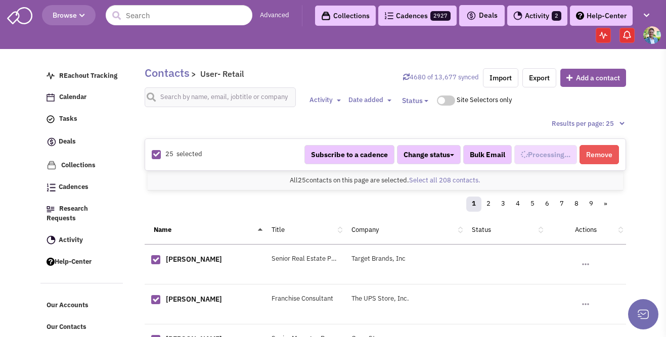
select select "709"
click at [425, 183] on link "Select all 208 contacts." at bounding box center [444, 180] width 71 height 9
select select "709"
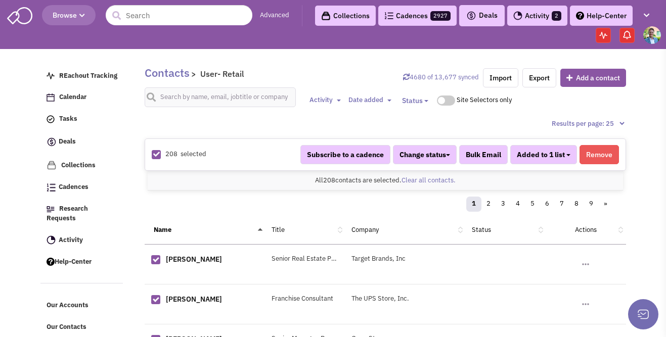
click at [549, 160] on button "Added to 1 list" at bounding box center [543, 154] width 67 height 19
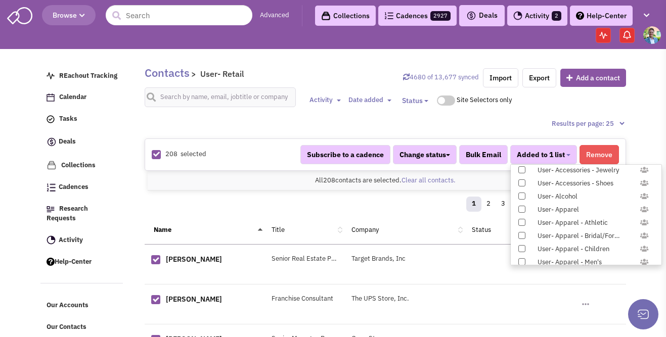
scroll to position [1017, 0]
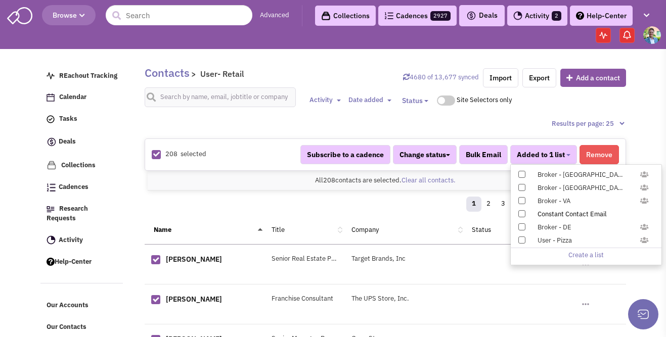
click at [521, 215] on span at bounding box center [522, 213] width 7 height 7
click at [521, 212] on input "Constant Contact Email" at bounding box center [521, 212] width 0 height 0
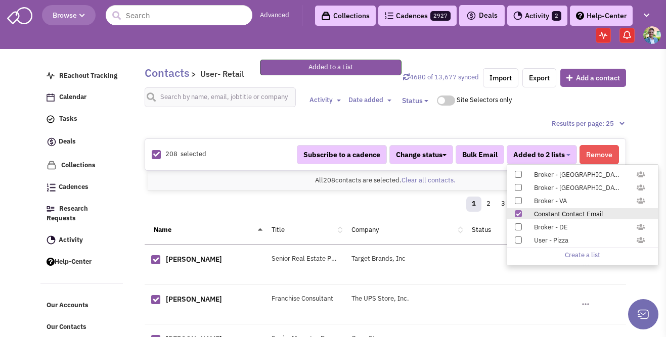
click at [493, 117] on div "Activity Toggle Dropdown Any activity Between" at bounding box center [385, 103] width 495 height 31
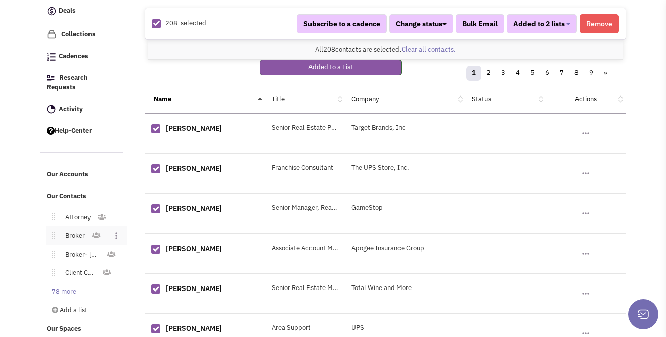
scroll to position [144, 0]
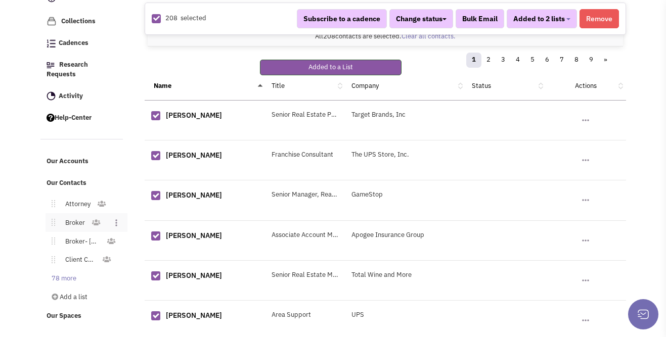
click at [61, 272] on link "78 more" at bounding box center [61, 279] width 41 height 15
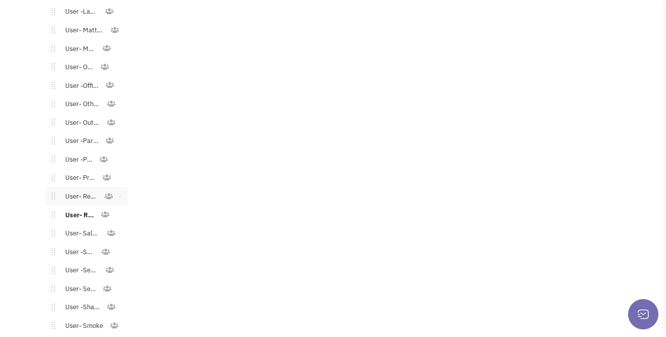
scroll to position [1387, 0]
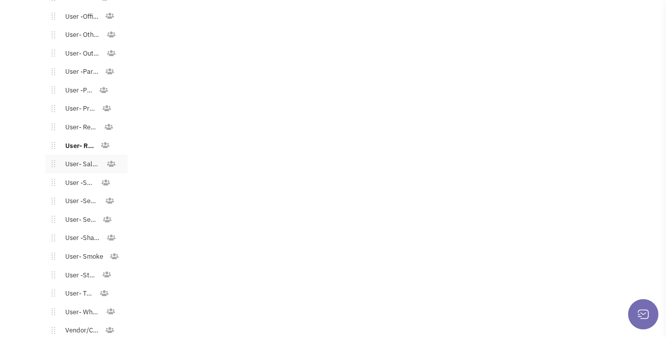
click at [71, 157] on link "User- Salon/Spa/Nails" at bounding box center [80, 164] width 51 height 15
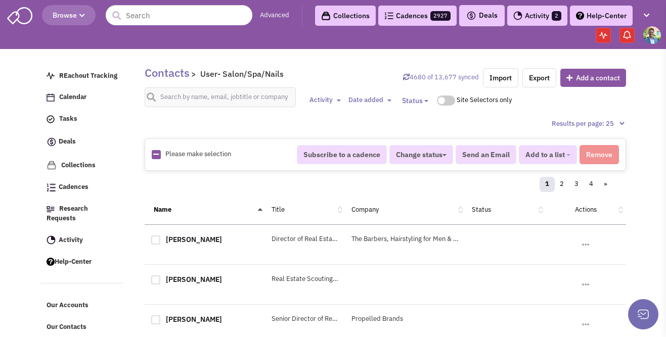
click at [157, 154] on icon at bounding box center [156, 154] width 6 height 7
checkbox input "true"
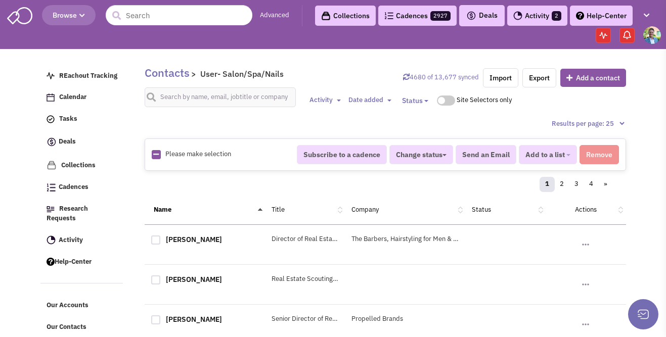
checkbox input "true"
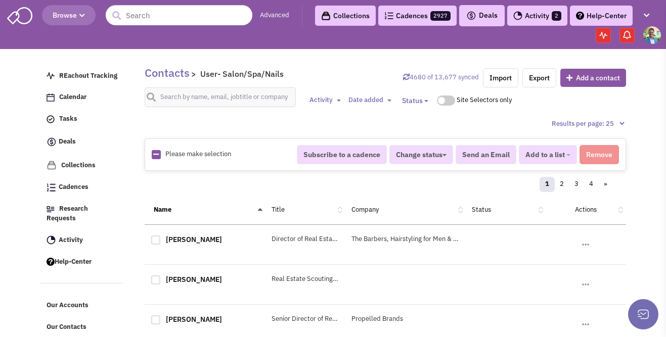
checkbox input "true"
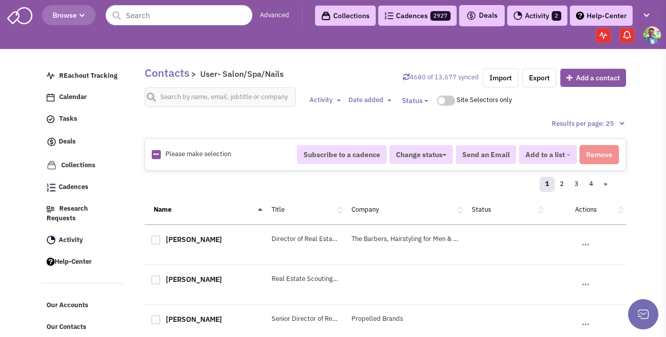
checkbox input "true"
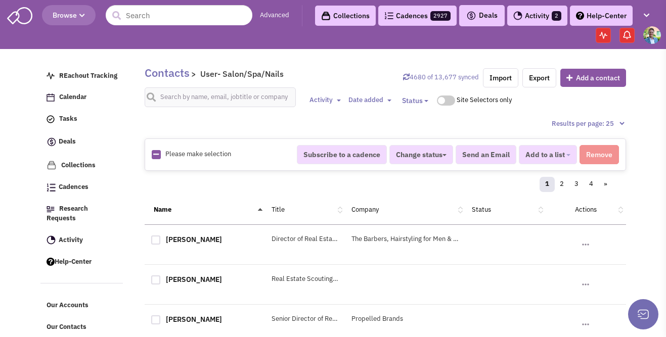
checkbox input "true"
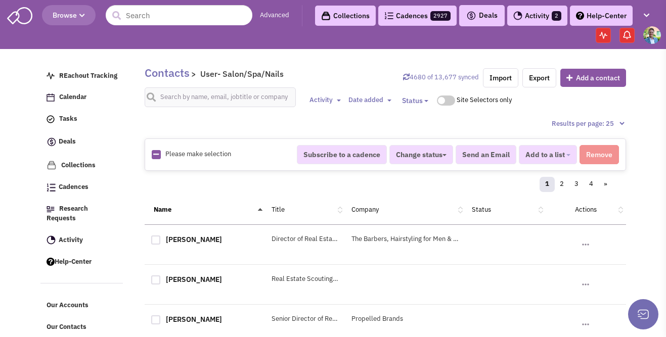
checkbox input "true"
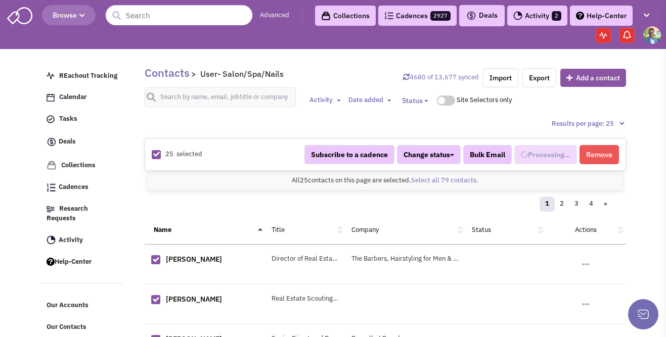
scroll to position [629, 0]
select select "711"
click at [432, 182] on link "Select all 79 contacts." at bounding box center [444, 180] width 67 height 9
select select "711"
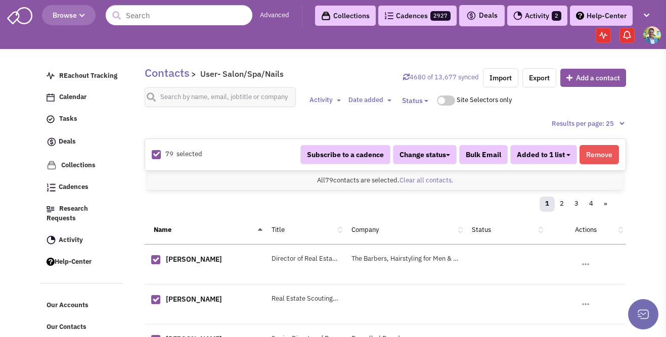
click at [569, 156] on button "Added to 1 list" at bounding box center [543, 154] width 67 height 19
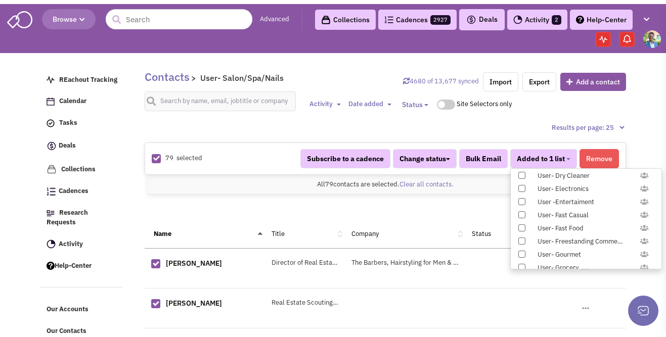
scroll to position [1017, 0]
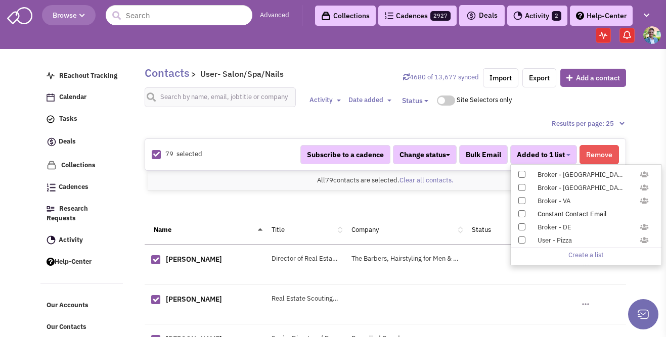
click at [523, 212] on span at bounding box center [522, 213] width 7 height 7
click at [521, 212] on input "Constant Contact Email" at bounding box center [521, 212] width 0 height 0
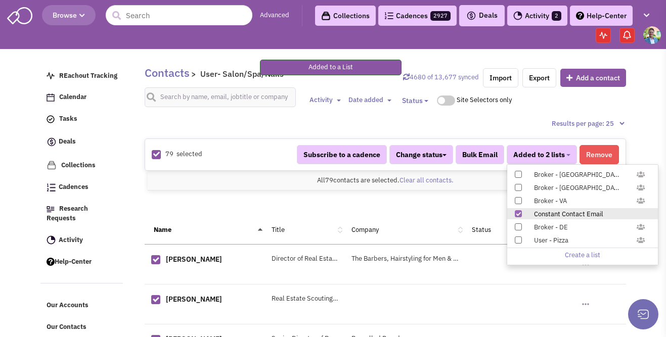
click at [127, 223] on ul "REachout Tracking Calendar Tasks Completed Tasks Deals Team Deals Toggle Dropdo…" at bounding box center [85, 266] width 90 height 411
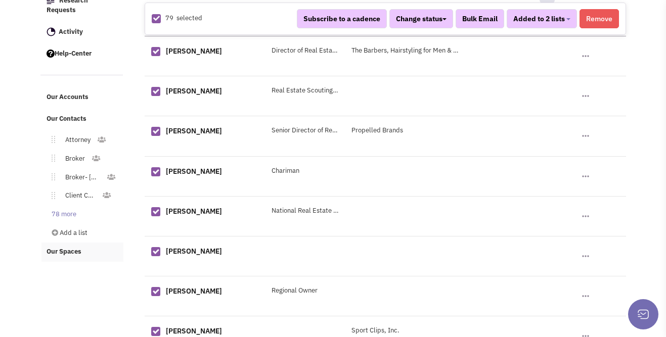
scroll to position [215, 0]
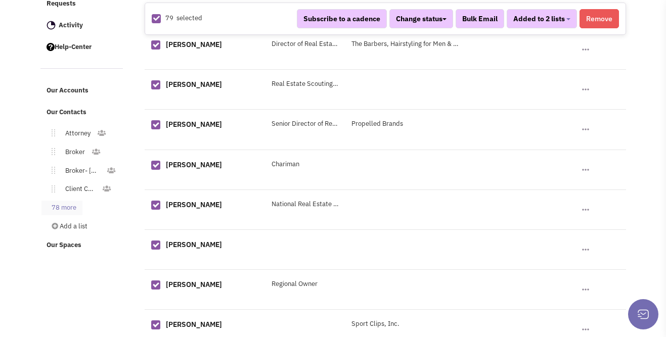
click at [69, 201] on link "78 more" at bounding box center [61, 208] width 41 height 15
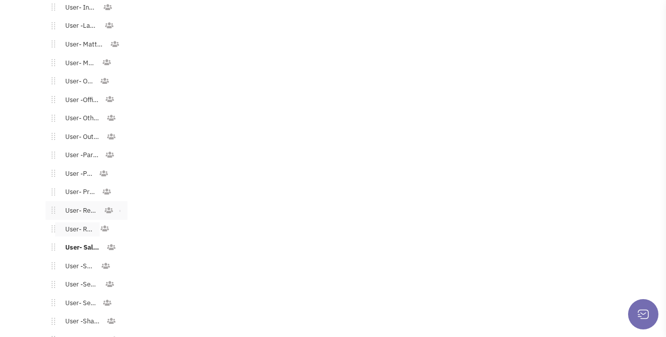
scroll to position [1569, 0]
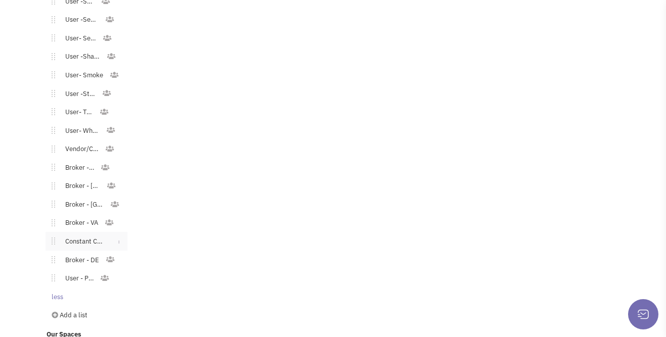
click at [74, 235] on link "Constant Contact Email" at bounding box center [82, 242] width 55 height 15
click at [83, 235] on link "Constant Contact Email" at bounding box center [82, 242] width 55 height 15
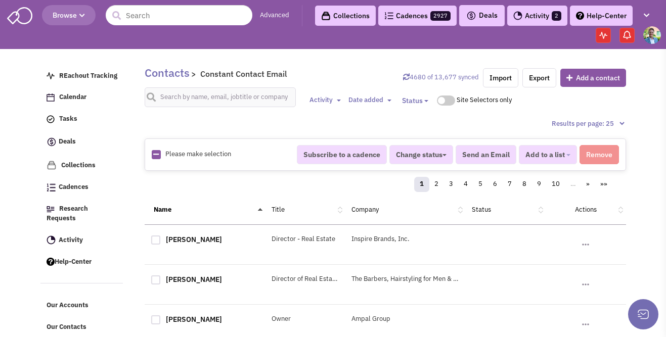
scroll to position [7, 0]
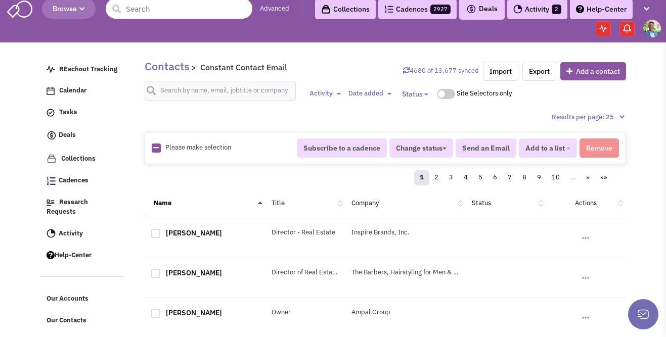
click at [156, 148] on icon at bounding box center [156, 148] width 6 height 7
checkbox input "true"
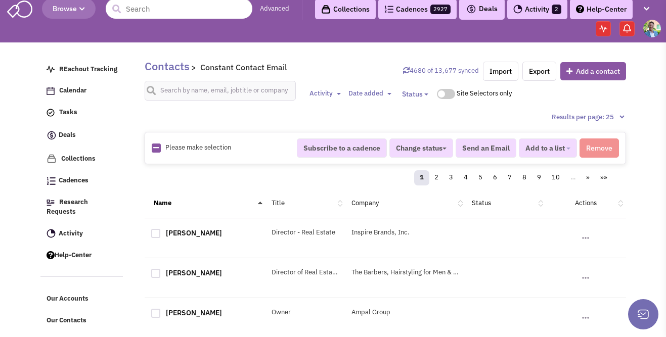
checkbox input "true"
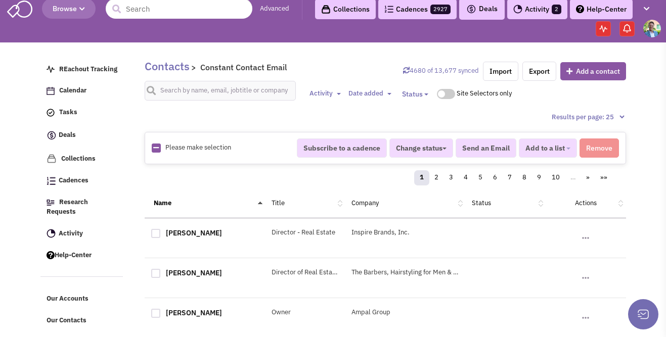
checkbox input "true"
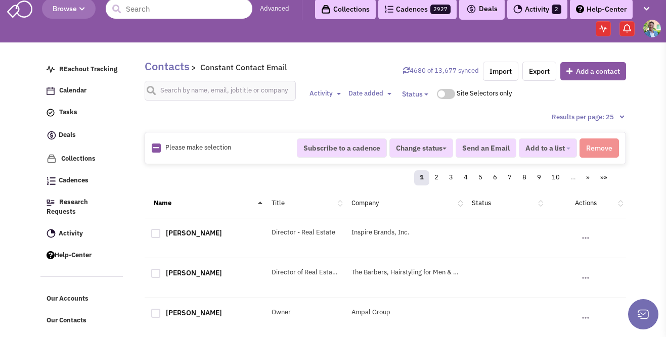
checkbox input "true"
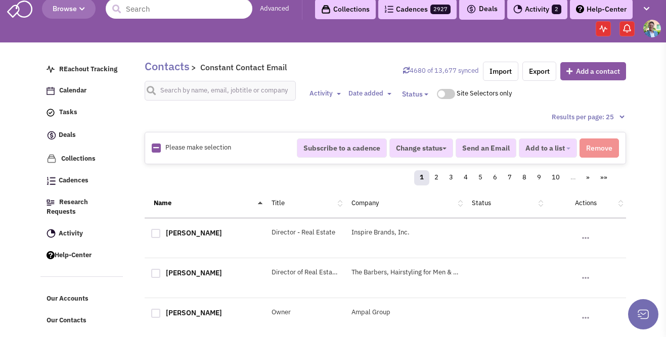
checkbox input "true"
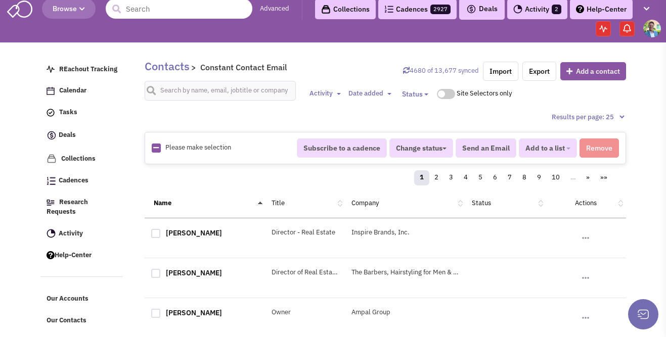
checkbox input "true"
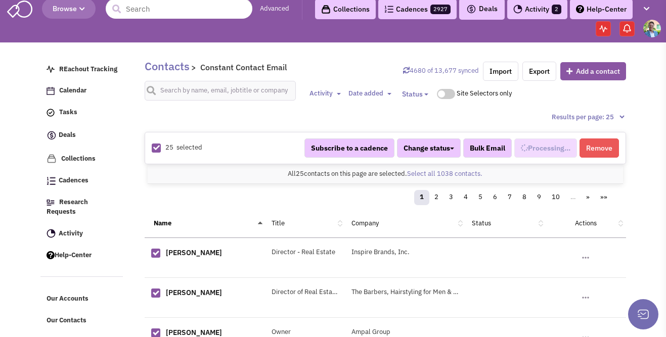
select select "744"
click at [429, 170] on link "Select all 1038 contacts." at bounding box center [444, 173] width 75 height 9
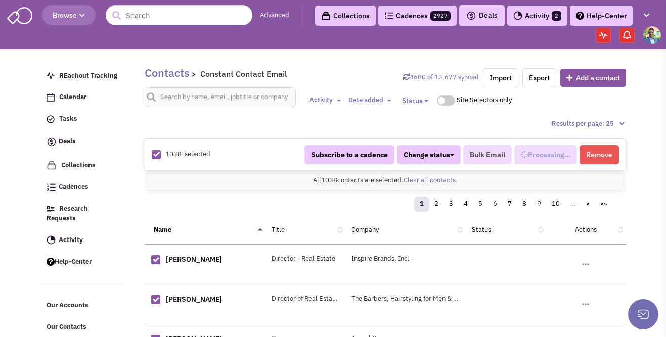
scroll to position [763, 0]
select select "744"
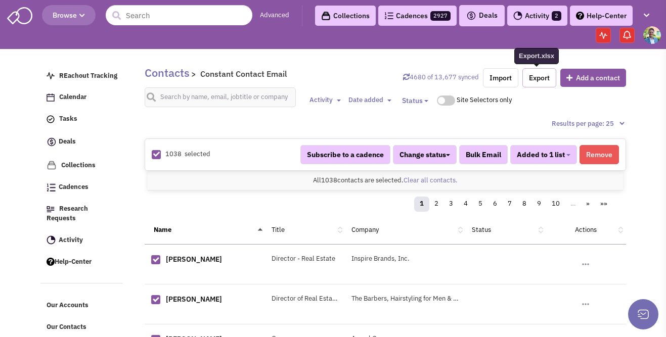
click at [539, 77] on link "Export" at bounding box center [540, 77] width 34 height 19
